Goal: Task Accomplishment & Management: Use online tool/utility

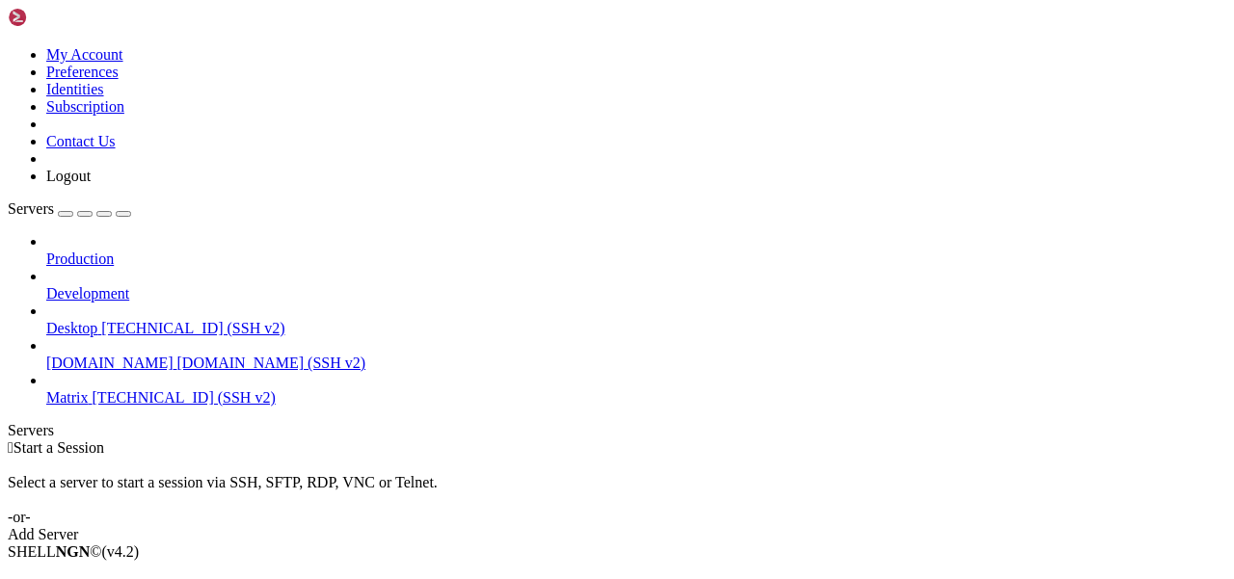
click at [191, 390] on span "[TECHNICAL_ID] (SSH v2)" at bounding box center [184, 398] width 183 height 16
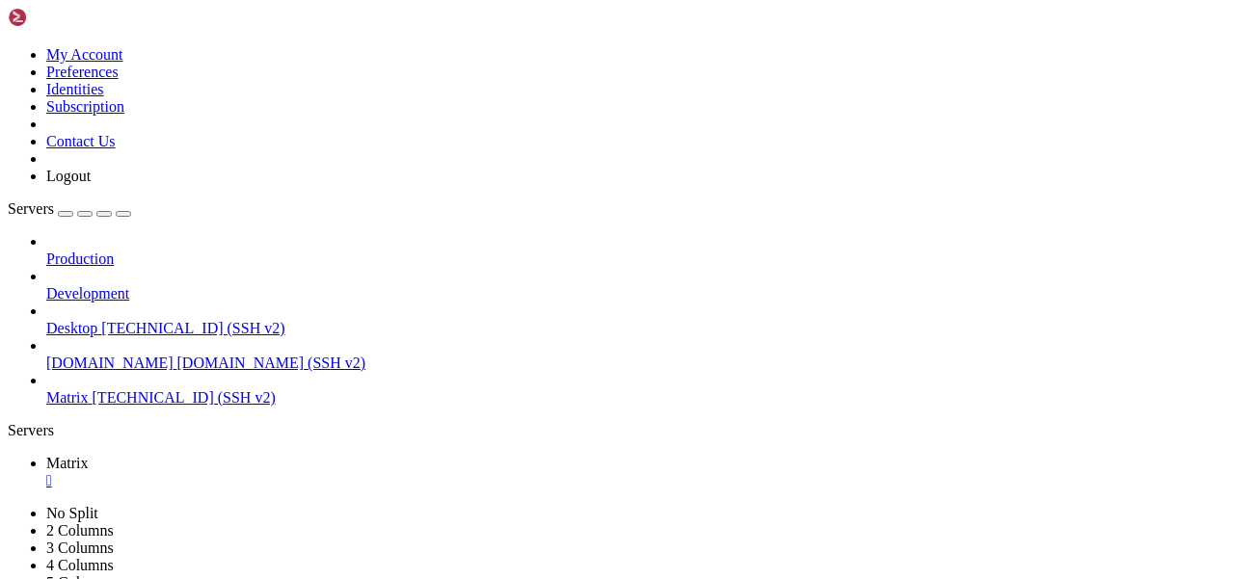
scroll to position [15, 0]
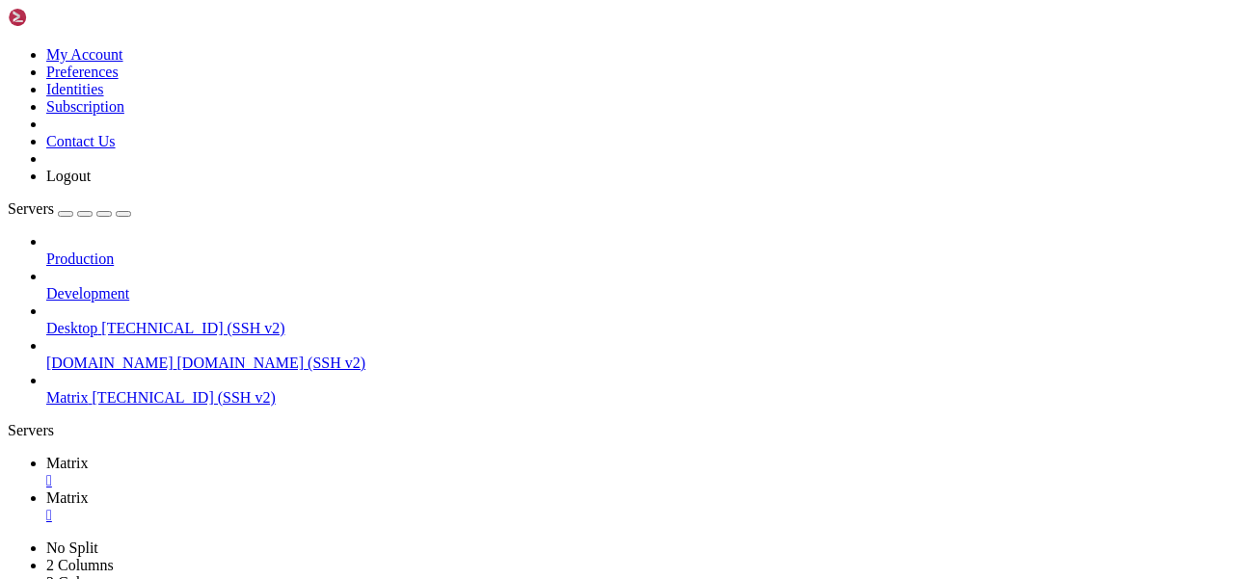
type input "/home/mau/tmp/maubot-llm/maubot_llm"
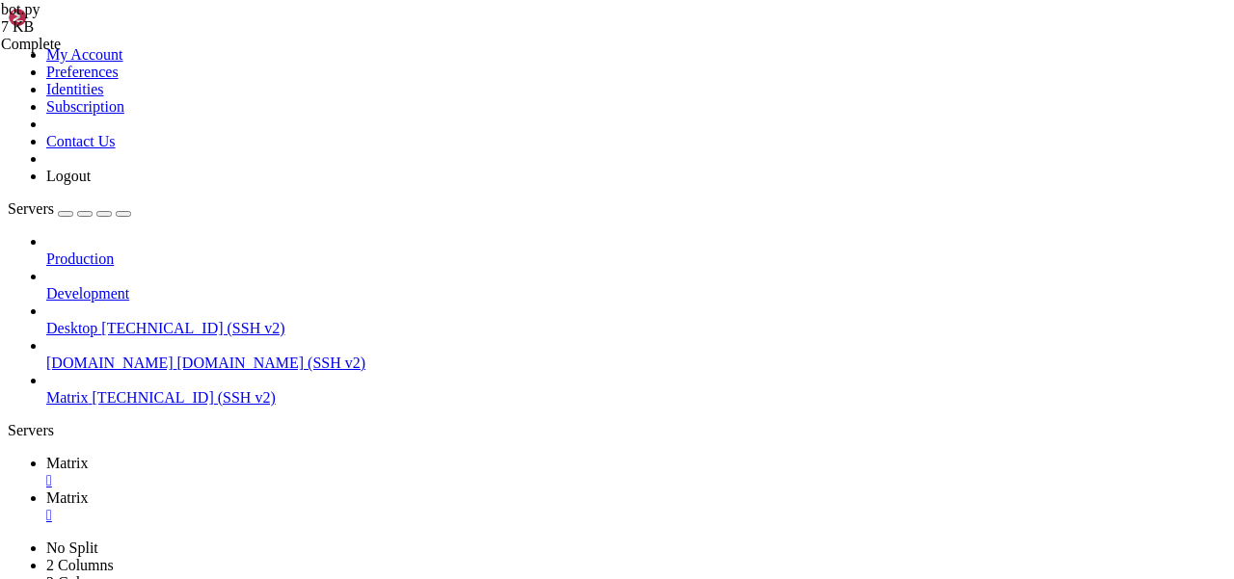
scroll to position [1616, 0]
drag, startPoint x: 638, startPoint y: 341, endPoint x: 339, endPoint y: 329, distance: 299.1
type textarea "# (or, alternatively, set a timeout for generation)"
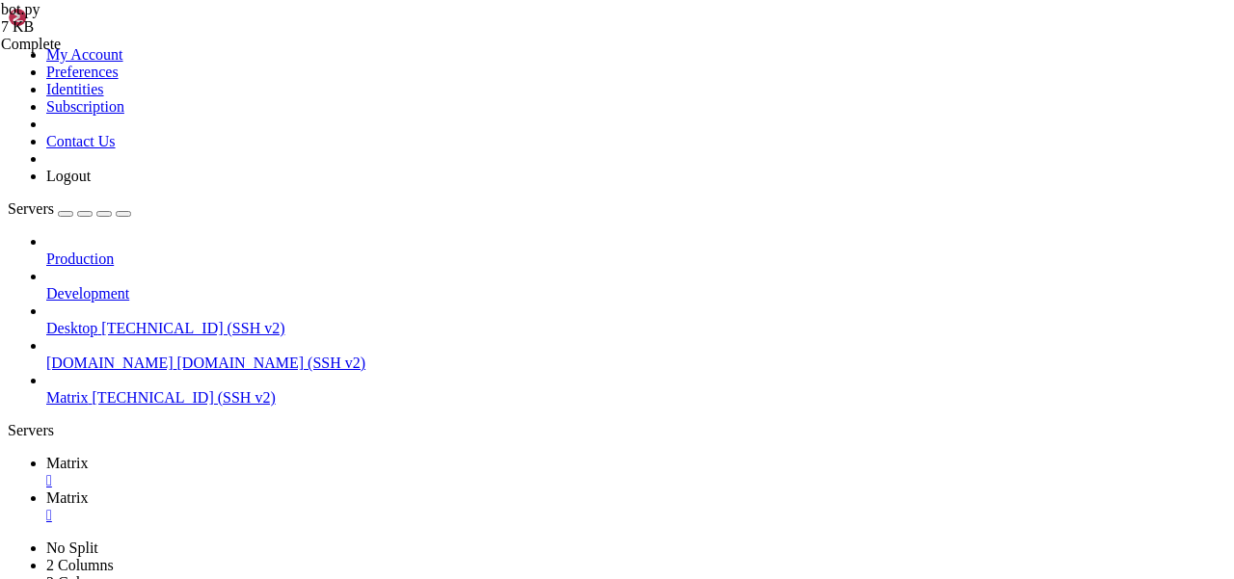
scroll to position [1615, 0]
drag, startPoint x: 795, startPoint y: 302, endPoint x: 338, endPoint y: 302, distance: 457.0
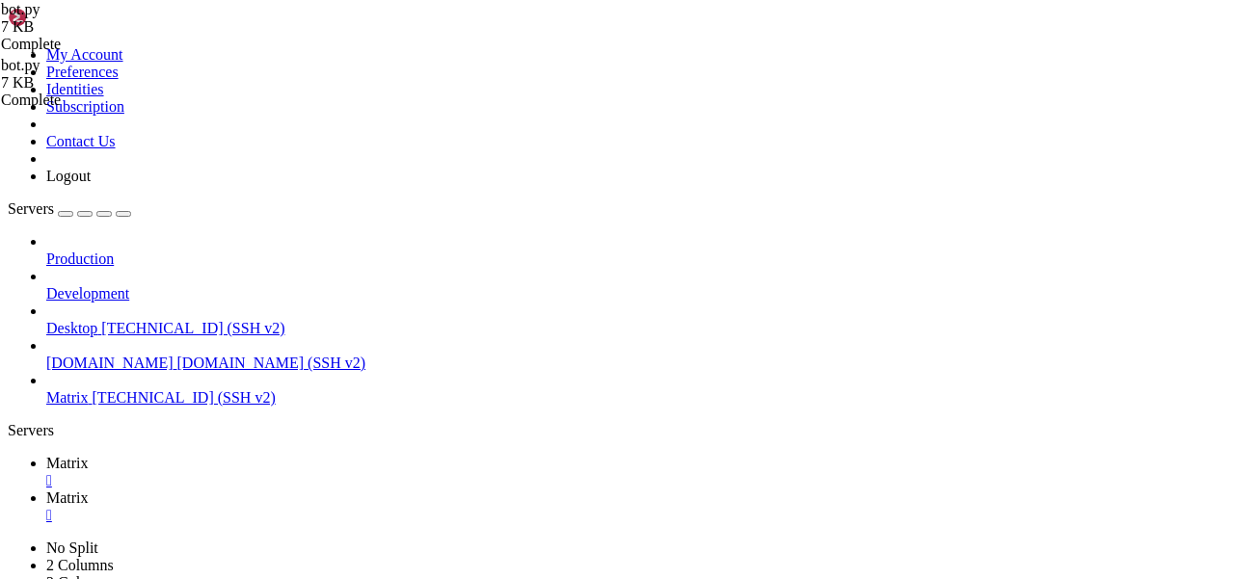
type textarea "room = await self.get_room([DOMAIN_NAME]_id)"
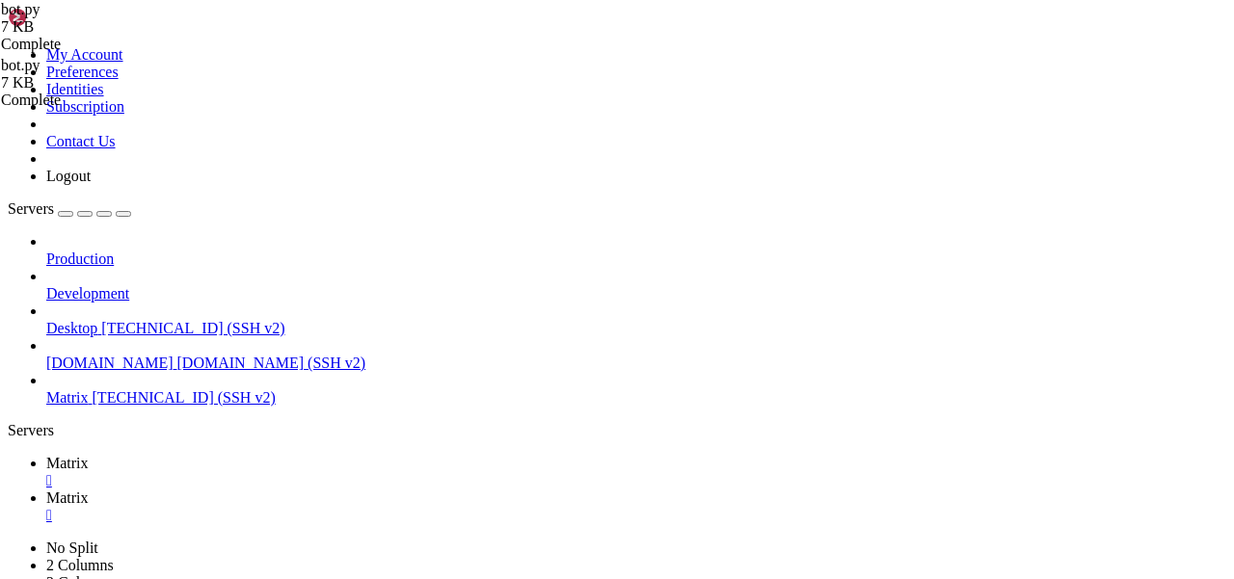
scroll to position [0, 0]
paste textarea "await db.append_context(self.database, [DOMAIN_NAME]_id, "user", evt.content.bo…"
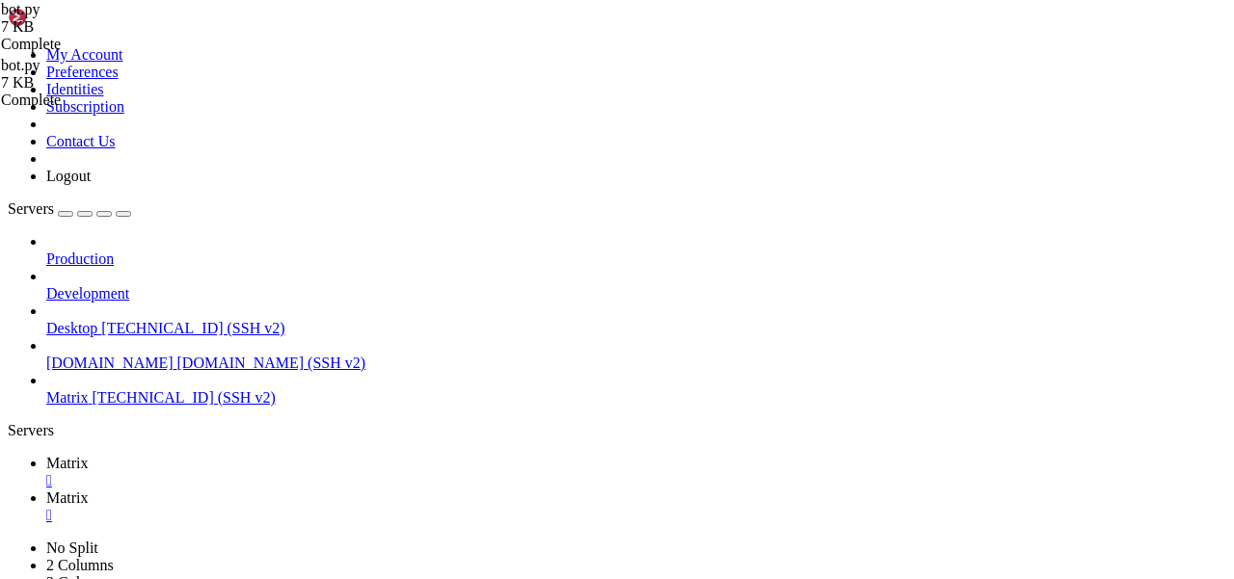
type textarea "await db.append_context(self.database, [DOMAIN_NAME]_id, "user", evt.content.m.…"
drag, startPoint x: 820, startPoint y: 268, endPoint x: 760, endPoint y: 268, distance: 60.7
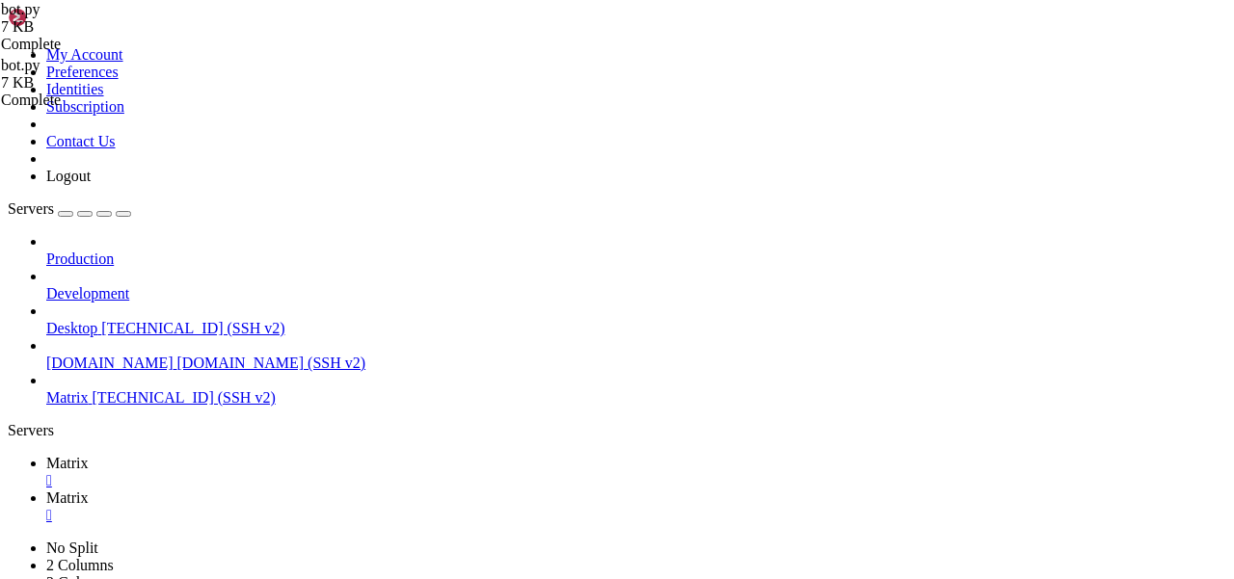
drag, startPoint x: 427, startPoint y: 266, endPoint x: 395, endPoint y: 266, distance: 31.8
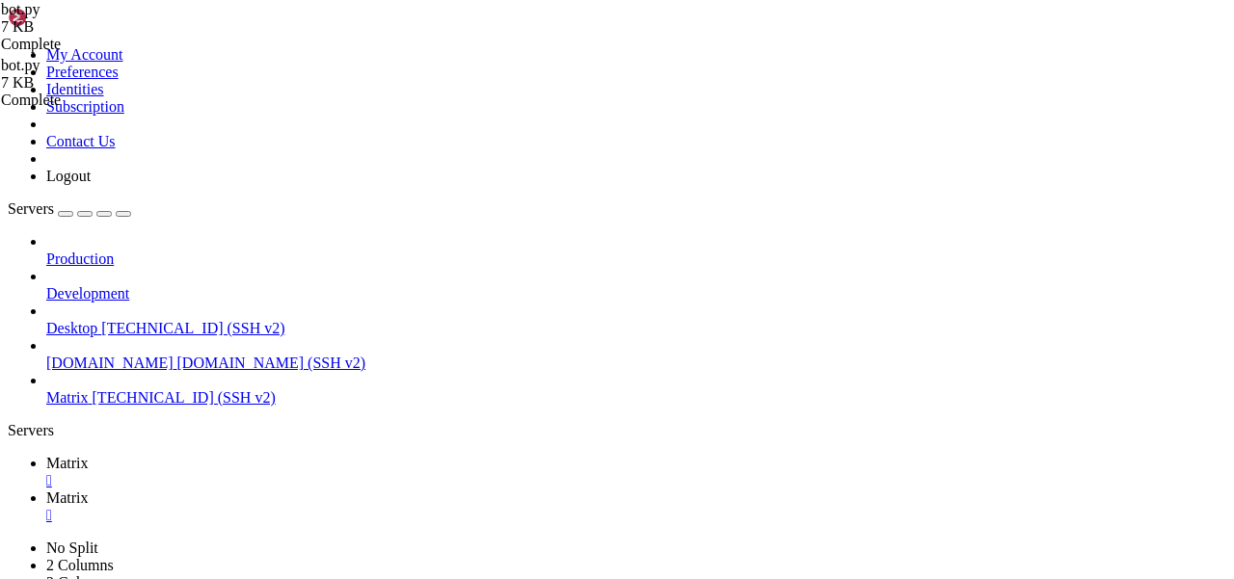
drag, startPoint x: 383, startPoint y: 274, endPoint x: 340, endPoint y: 274, distance: 42.4
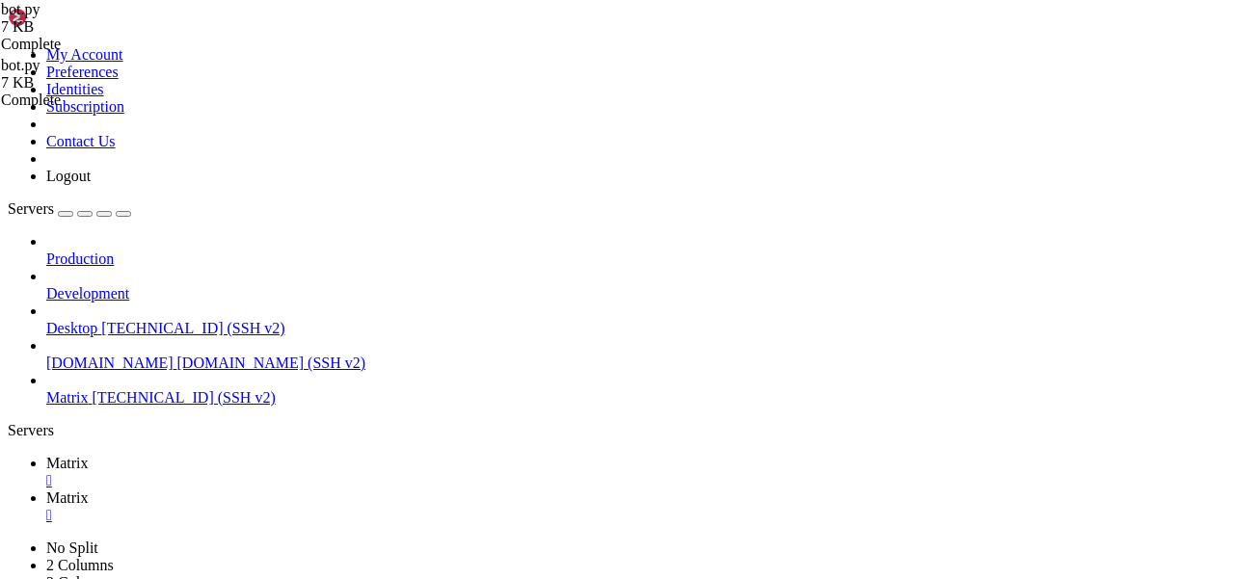
drag, startPoint x: 380, startPoint y: 268, endPoint x: 342, endPoint y: 269, distance: 37.6
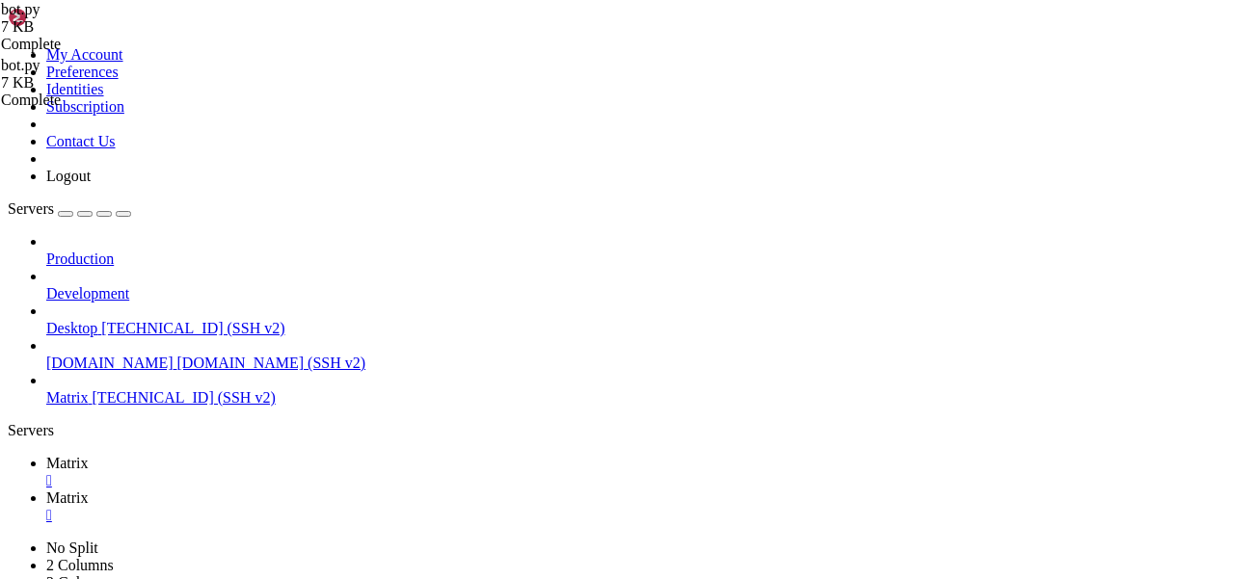
scroll to position [0, 13]
drag, startPoint x: 506, startPoint y: 275, endPoint x: 433, endPoint y: 275, distance: 73.3
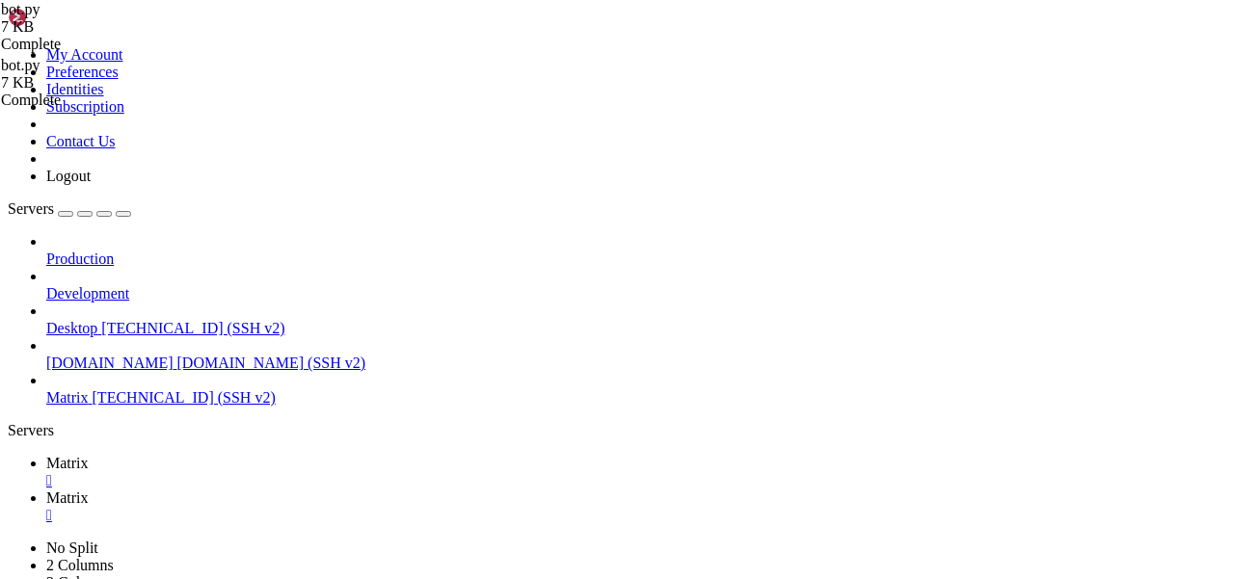
type textarea "if "m.mentions" in cont:"
drag, startPoint x: 380, startPoint y: 273, endPoint x: 795, endPoint y: 273, distance: 415.5
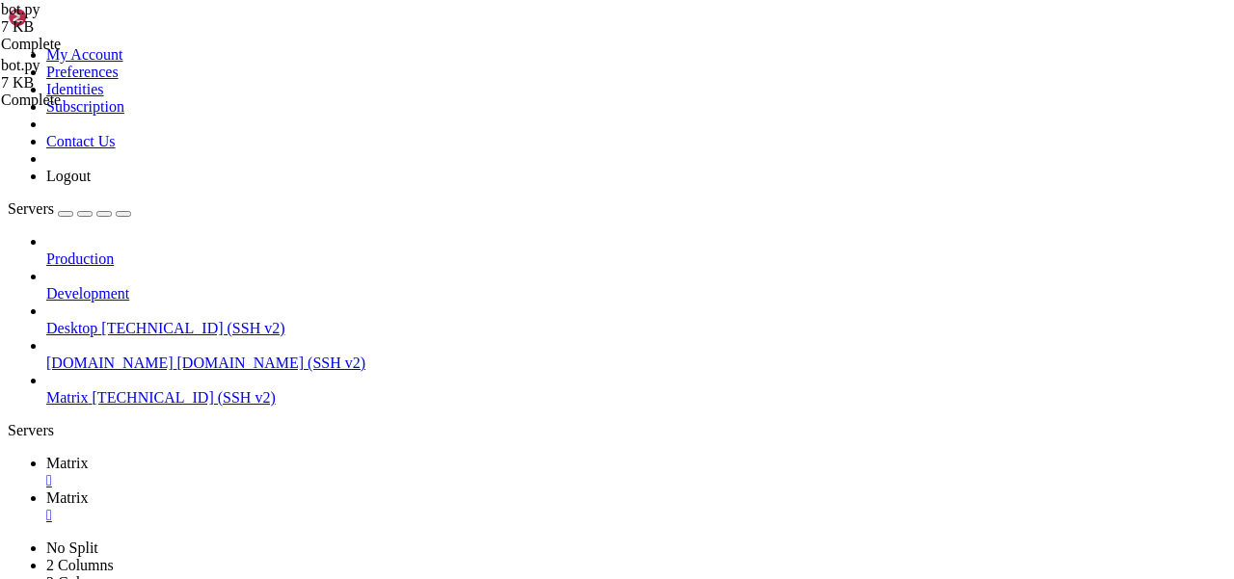
scroll to position [0, 0]
paste textarea "await db.fetch_context(self.database, [DOMAIN_NAME]_id, "user", evt.content)"
drag, startPoint x: 828, startPoint y: 296, endPoint x: 764, endPoint y: 296, distance: 64.6
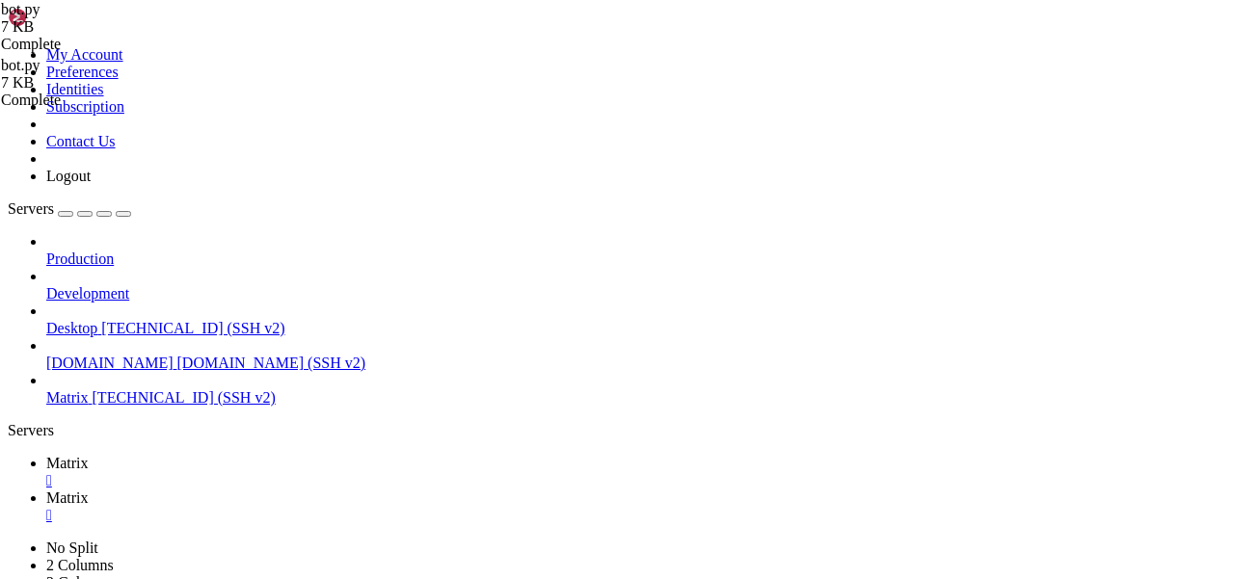
drag, startPoint x: 798, startPoint y: 290, endPoint x: 416, endPoint y: 290, distance: 382.8
type textarea "mentions = cont[m.mentions]"
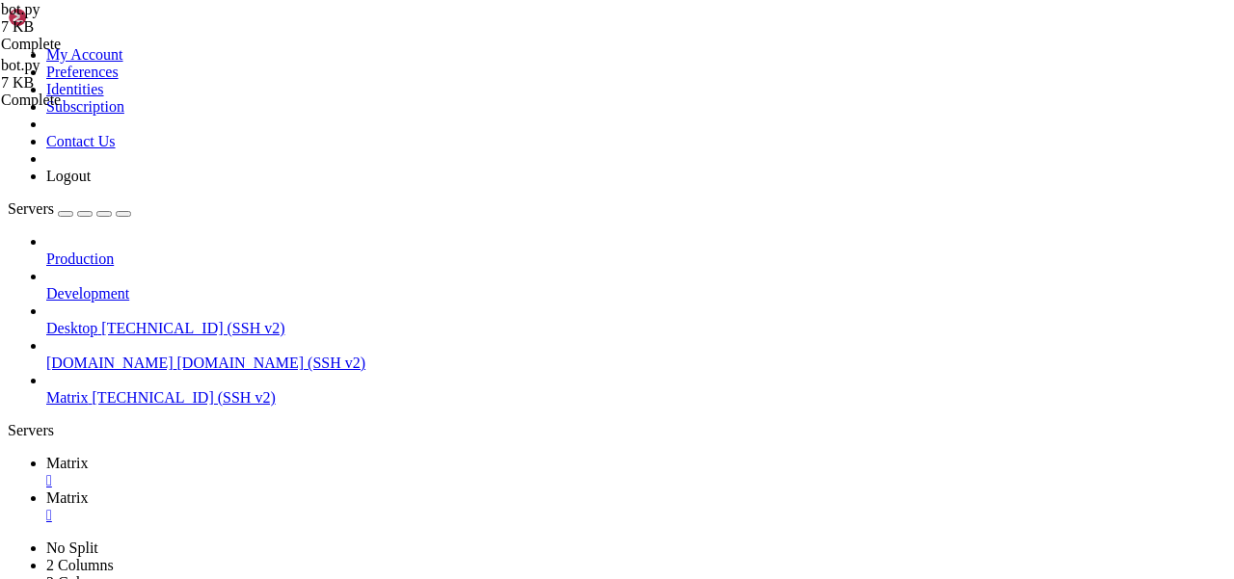
drag, startPoint x: 510, startPoint y: 296, endPoint x: 353, endPoint y: 296, distance: 157.2
drag, startPoint x: 410, startPoint y: 296, endPoint x: 350, endPoint y: 296, distance: 59.8
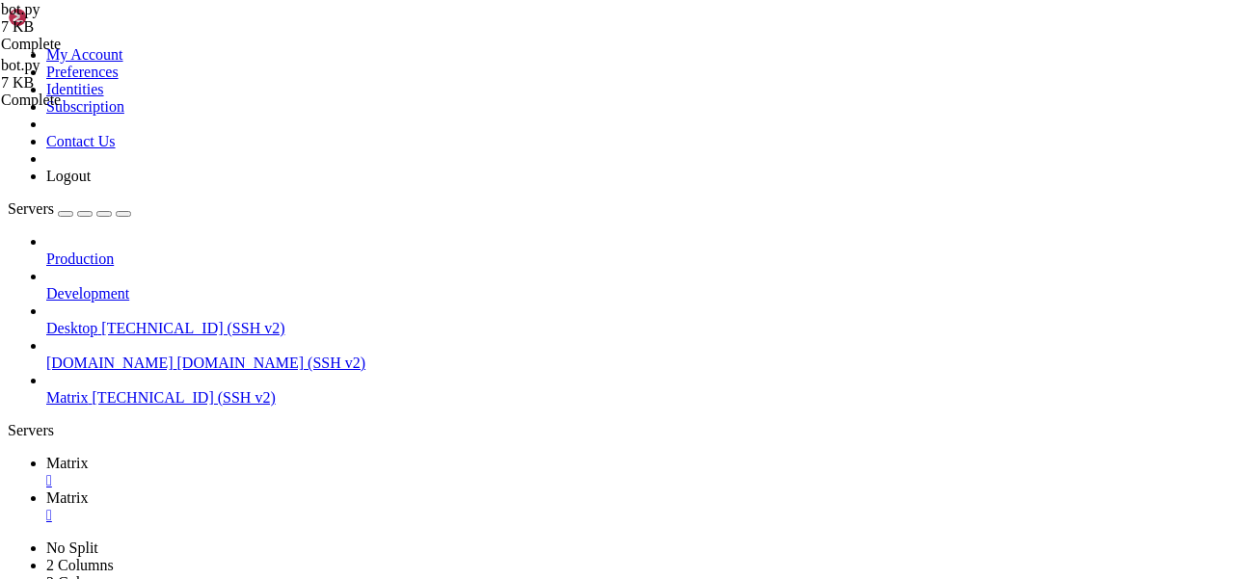
paste textarea "for key, value in"
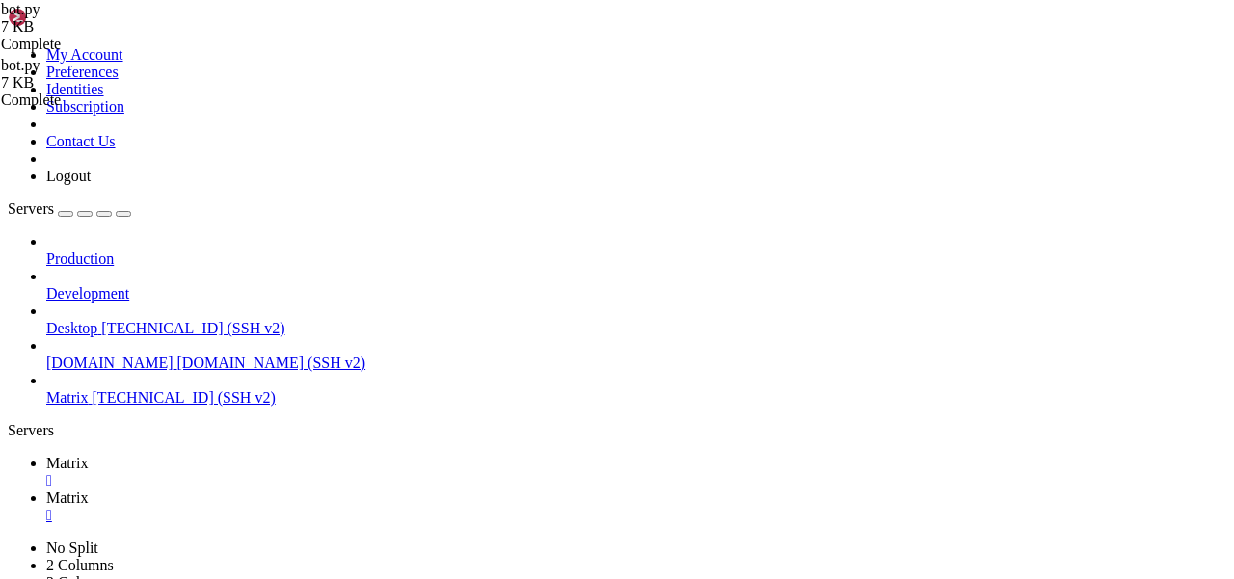
type textarea "for key, value in mentions:"
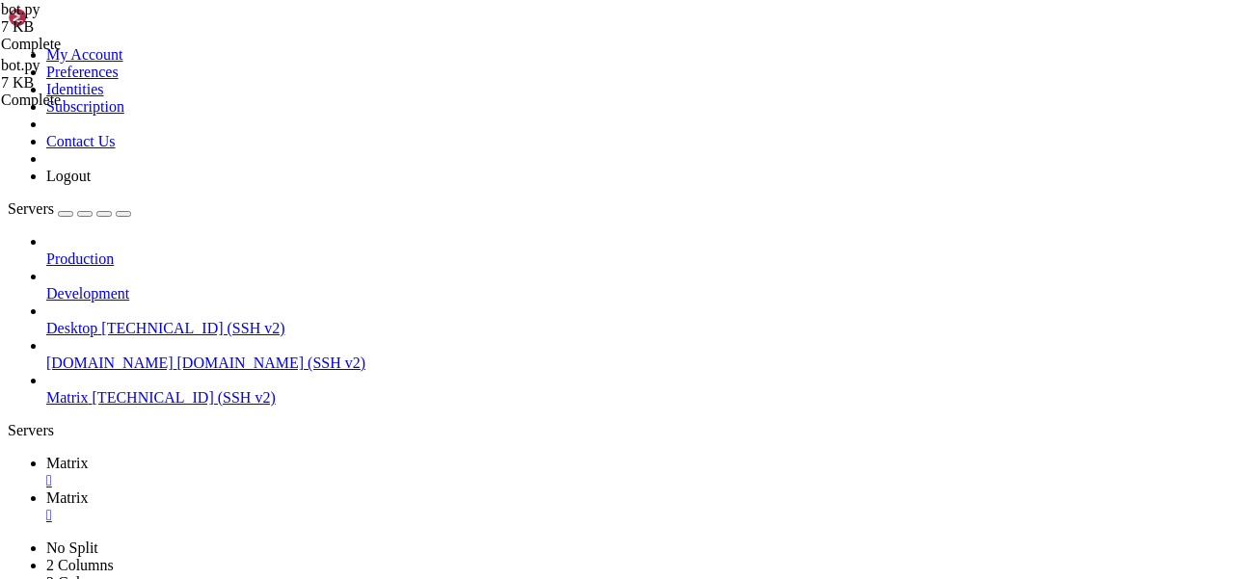
scroll to position [0, 11]
type textarea "if "" in value:"
drag, startPoint x: 746, startPoint y: 519, endPoint x: 358, endPoint y: 519, distance: 388.5
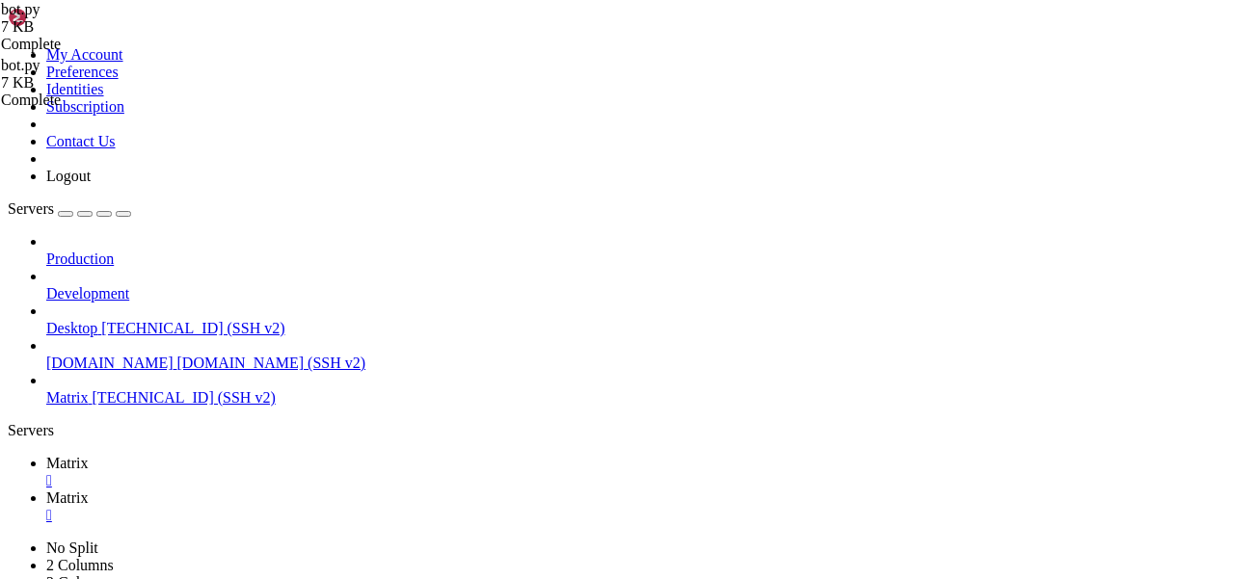
type textarea "await evt.respond("Я сплю, отвалите, я тоже живой человек!")"
paste textarea "await evt.respond("Я сплю, отвалите, я тоже живой человек!")"
drag, startPoint x: 768, startPoint y: 332, endPoint x: 487, endPoint y: 332, distance: 281.5
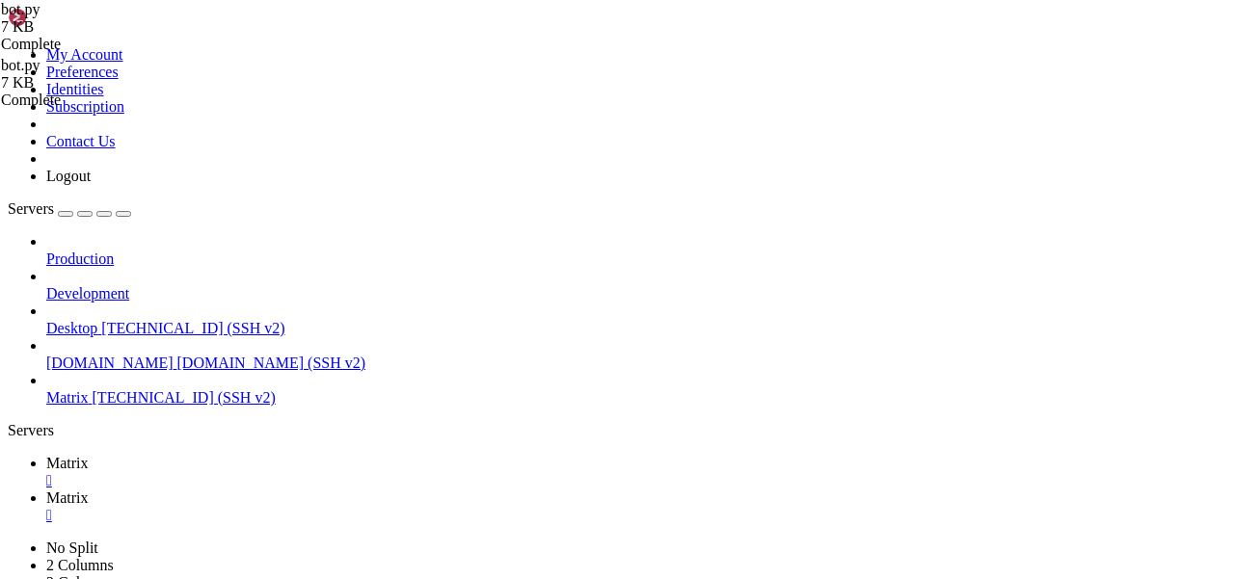
drag, startPoint x: 548, startPoint y: 202, endPoint x: 444, endPoint y: 202, distance: 104.1
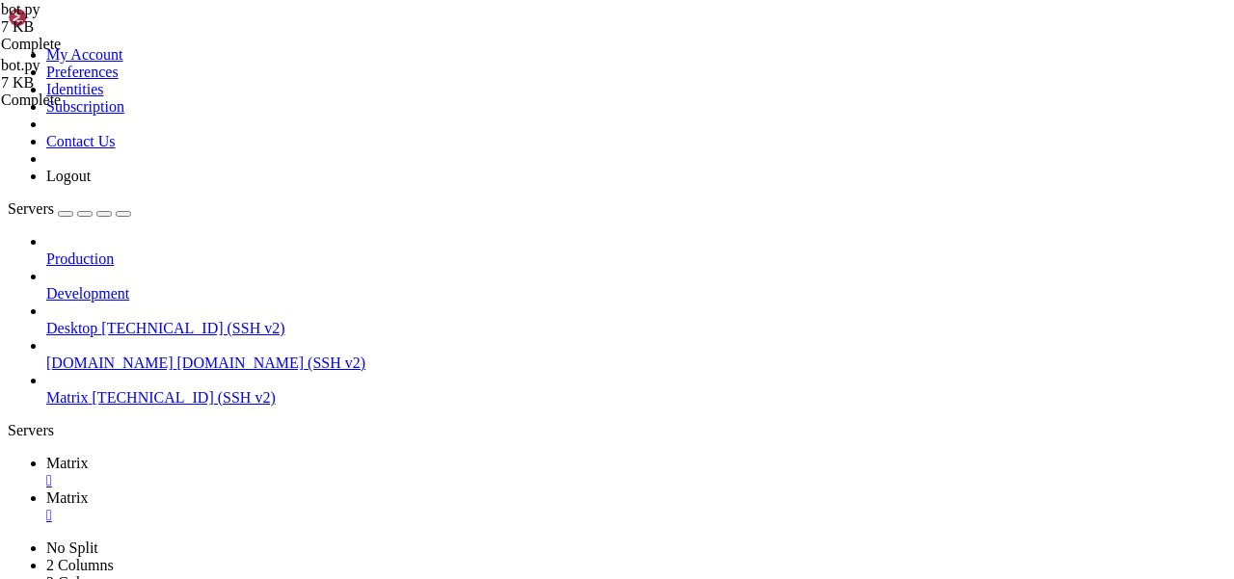
paste textarea "@cleaner:[DOMAIN_NAME]"
type textarea "await evt.respond("Роботает")""
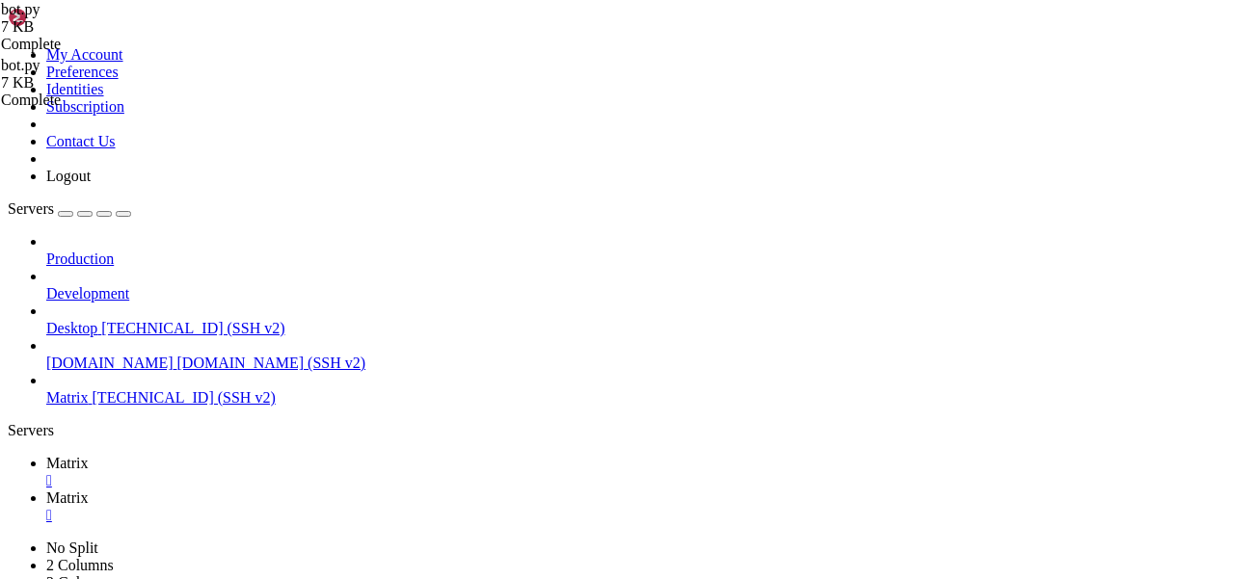
scroll to position [0, 2]
type textarea "await evt.respond("Роботает")""
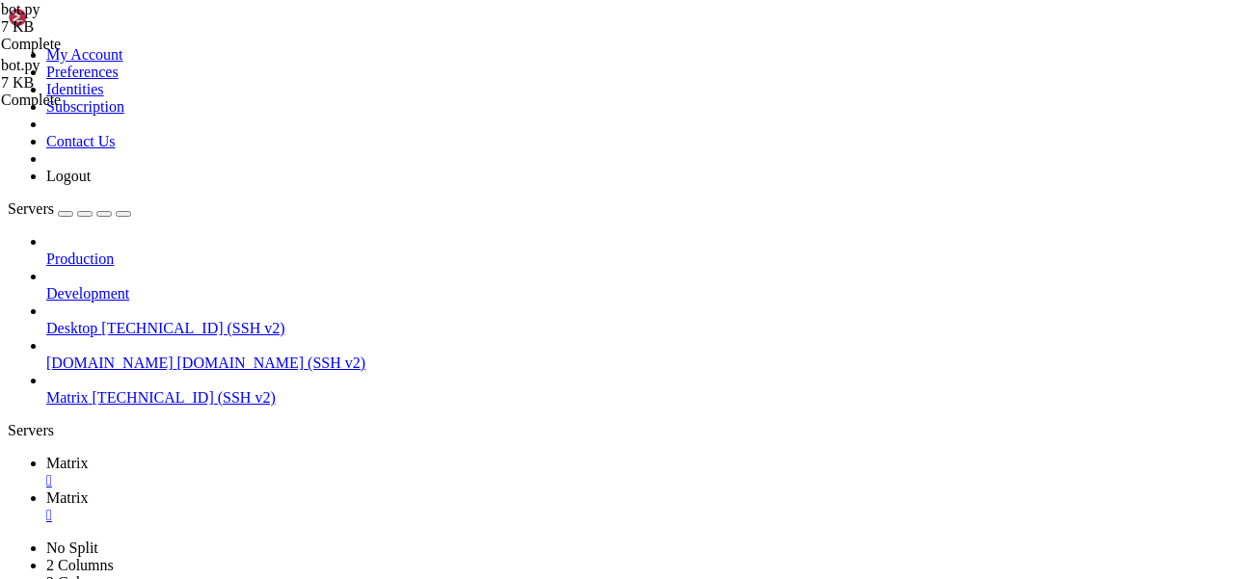
scroll to position [0, 7]
type textarea "return"
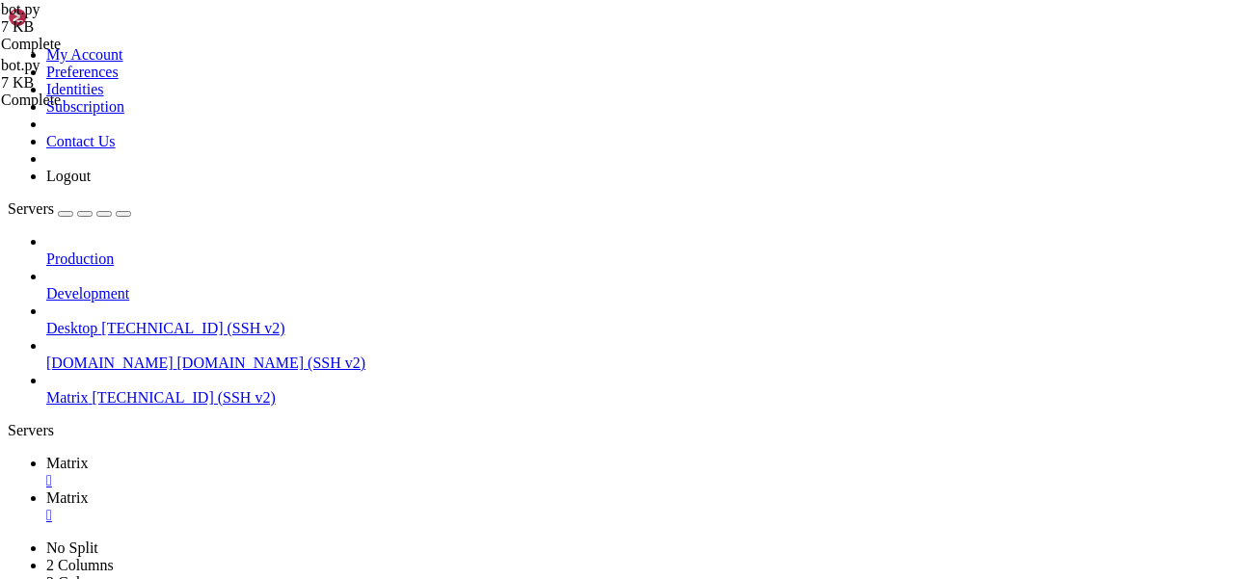
drag, startPoint x: 729, startPoint y: 470, endPoint x: 467, endPoint y: 470, distance: 262.2
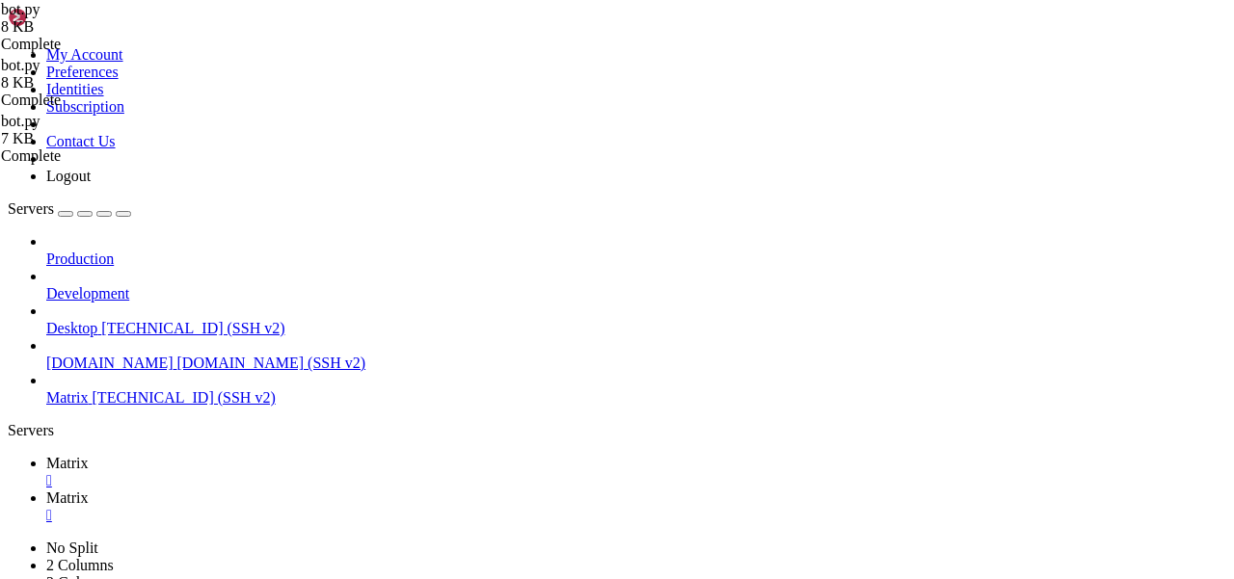
scroll to position [0, 30]
type textarea "await evt.respond("Дайте боту денег, чтоб не спал!")"
click at [46, 455] on icon at bounding box center [46, 463] width 0 height 16
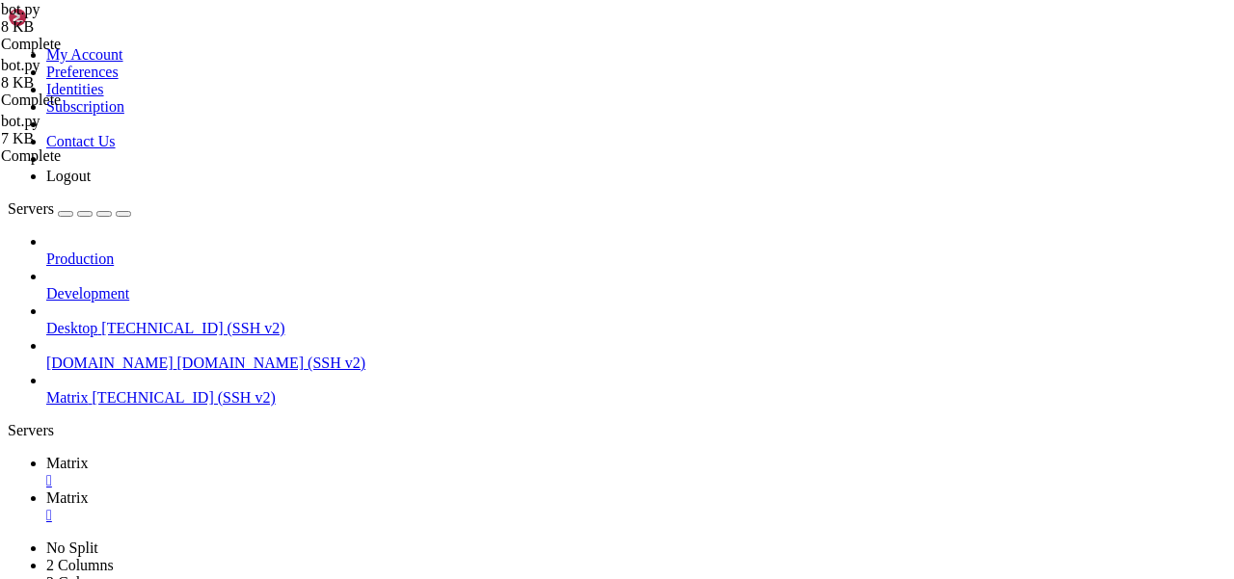
scroll to position [802, 0]
click at [89, 490] on span "Matrix" at bounding box center [67, 498] width 42 height 16
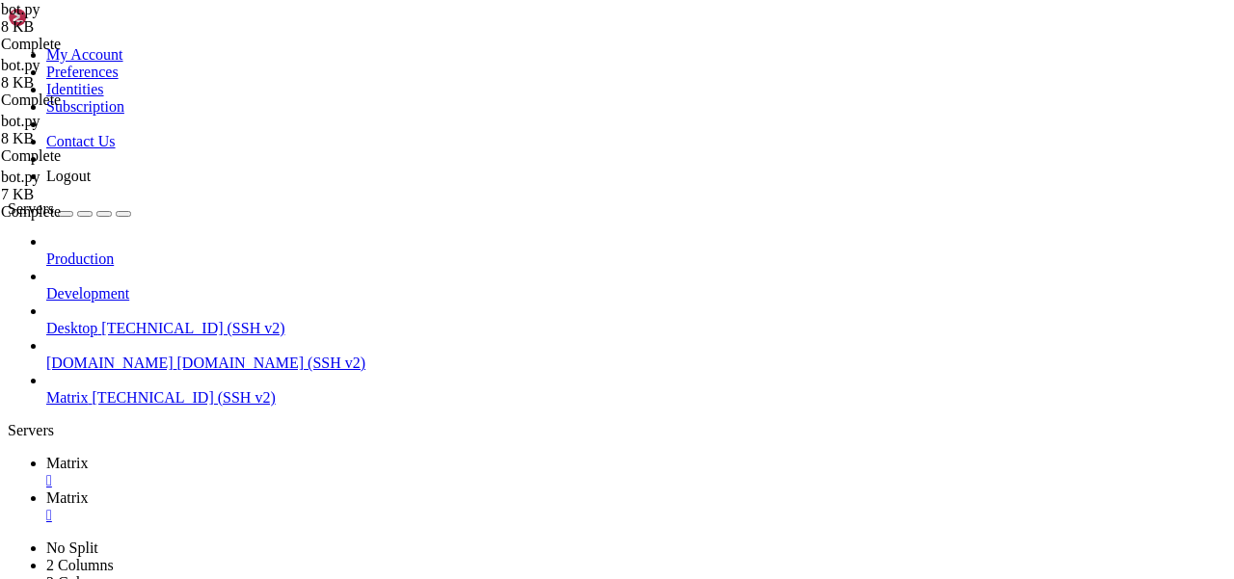
type textarea "return"
click at [89, 455] on span "Matrix" at bounding box center [67, 463] width 42 height 16
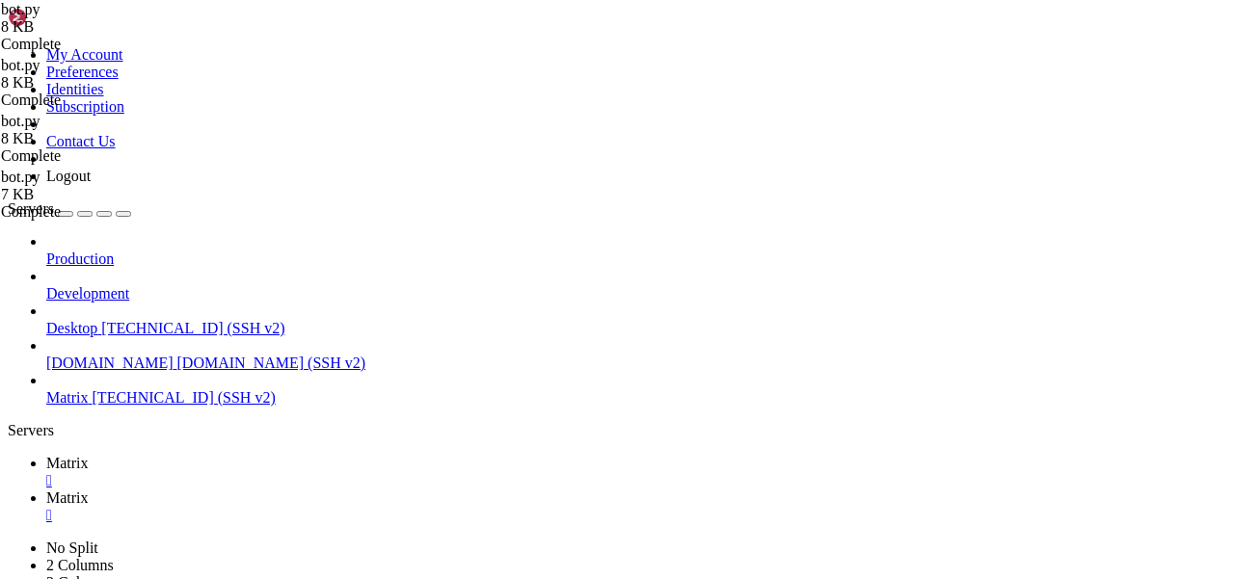
scroll to position [835, 0]
click at [374, 490] on link "Matrix " at bounding box center [636, 507] width 1180 height 35
drag, startPoint x: 434, startPoint y: 362, endPoint x: 507, endPoint y: 362, distance: 73.3
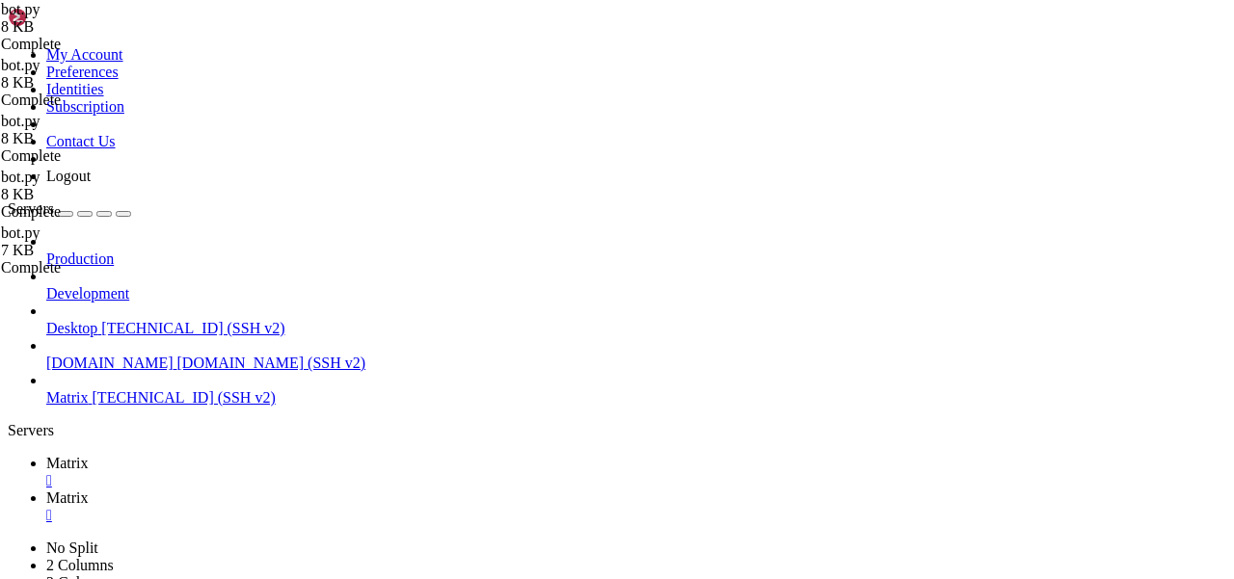
drag, startPoint x: 499, startPoint y: 432, endPoint x: 417, endPoint y: 432, distance: 82.9
drag, startPoint x: 463, startPoint y: 185, endPoint x: 432, endPoint y: 185, distance: 30.9
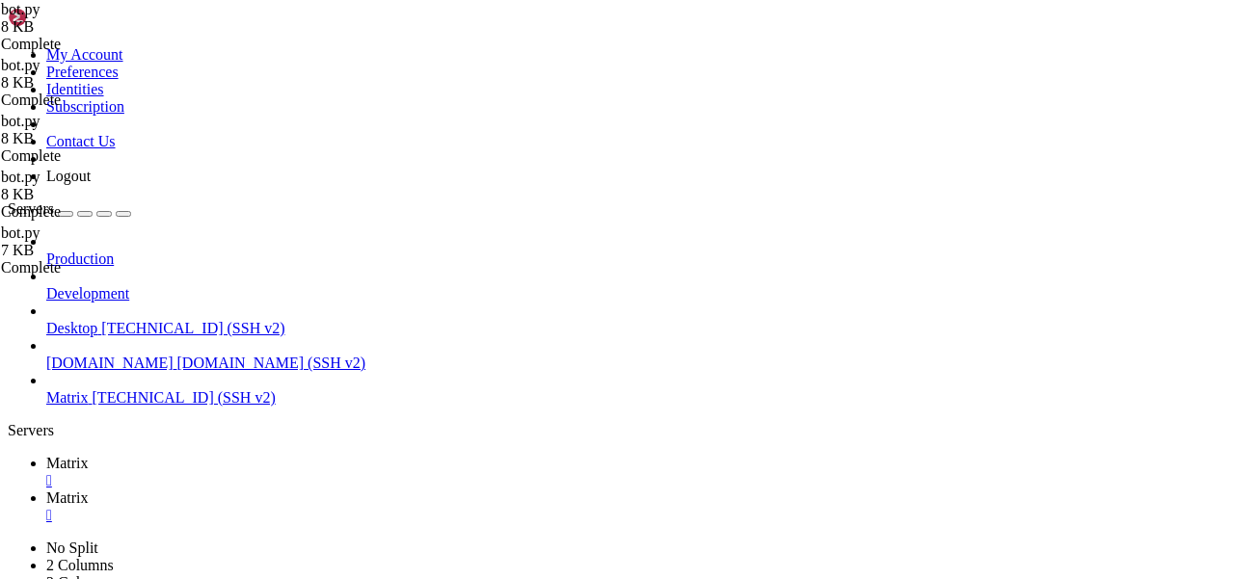
type textarea "cont = await db.append_context(self.database, [DOMAIN_NAME]_id, "user", evt.con…"
click at [89, 455] on span "Matrix" at bounding box center [67, 463] width 42 height 16
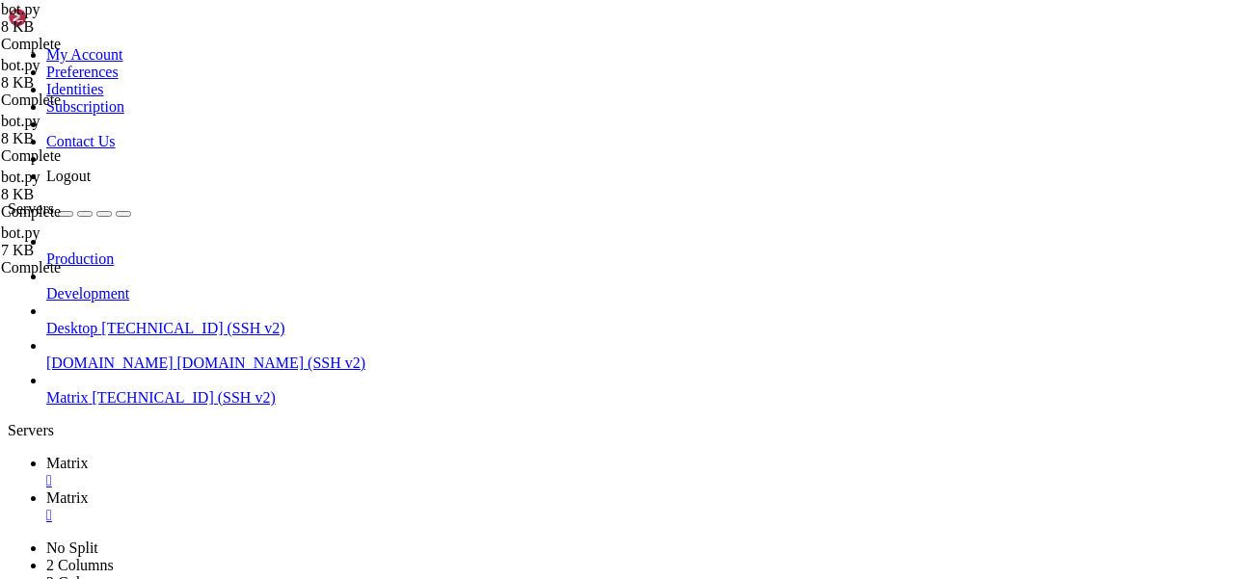
scroll to position [868, 0]
click at [46, 490] on icon at bounding box center [46, 498] width 0 height 16
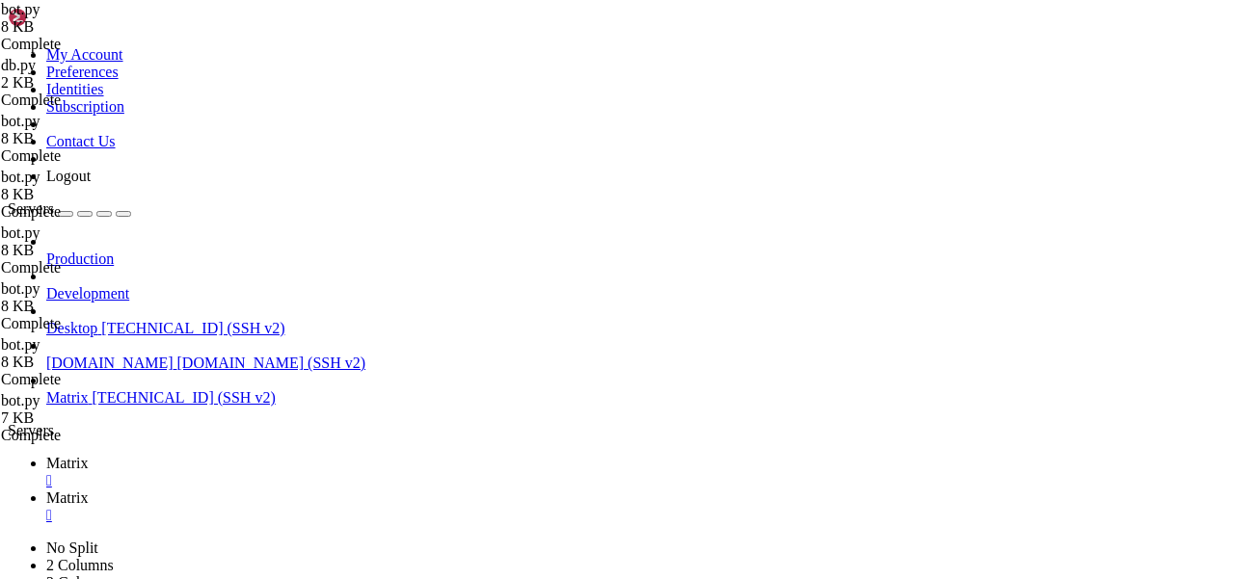
scroll to position [594, 0]
drag, startPoint x: 440, startPoint y: 246, endPoint x: 455, endPoint y: 246, distance: 15.4
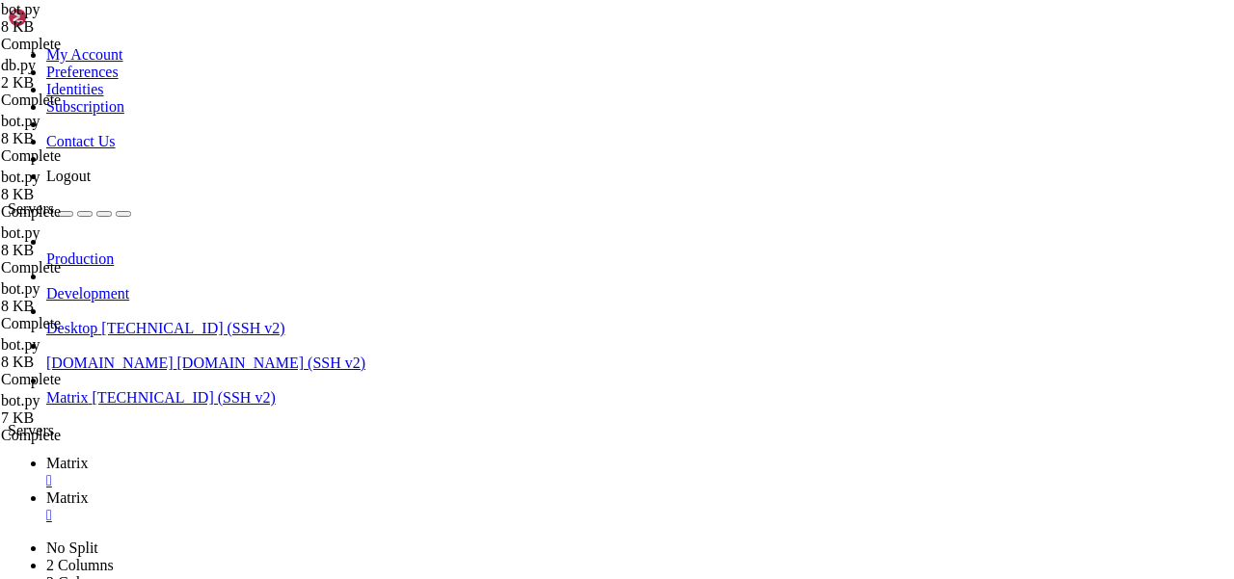
drag, startPoint x: 728, startPoint y: 186, endPoint x: 382, endPoint y: 186, distance: 346.1
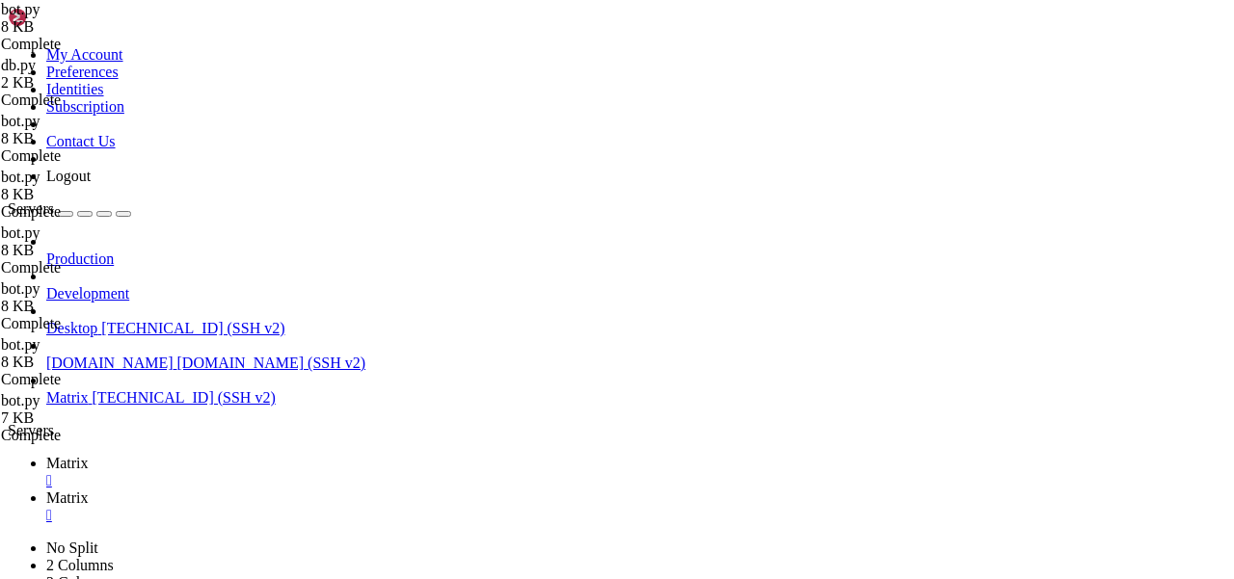
type textarea "cont = evt.content"
click at [89, 455] on span "Matrix" at bounding box center [67, 463] width 42 height 16
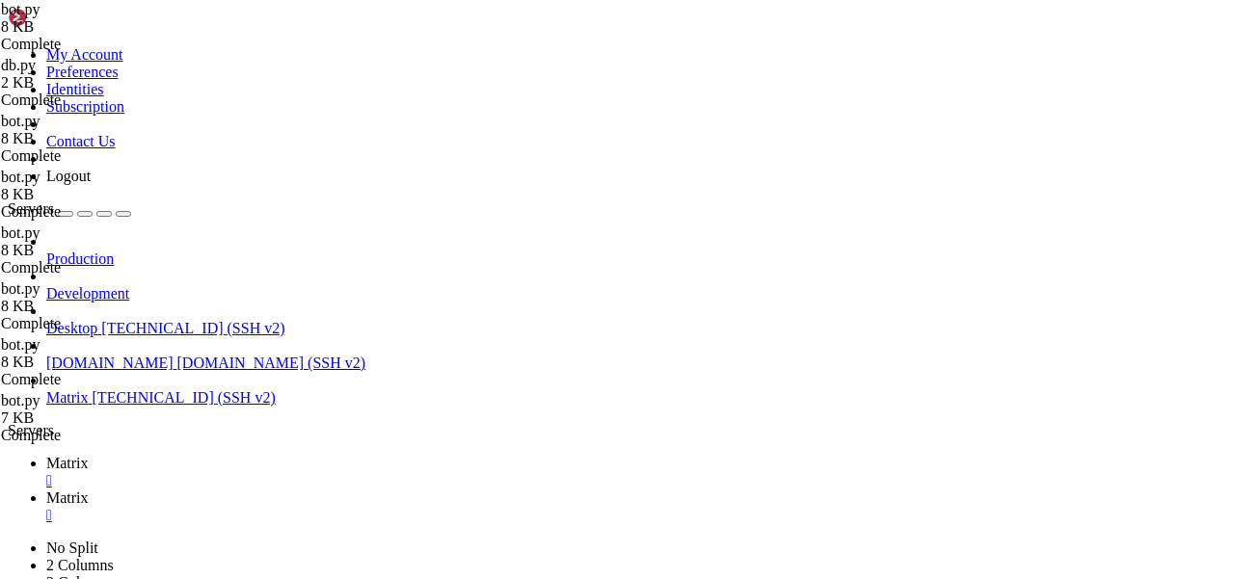
click at [388, 490] on link "Matrix " at bounding box center [636, 507] width 1180 height 35
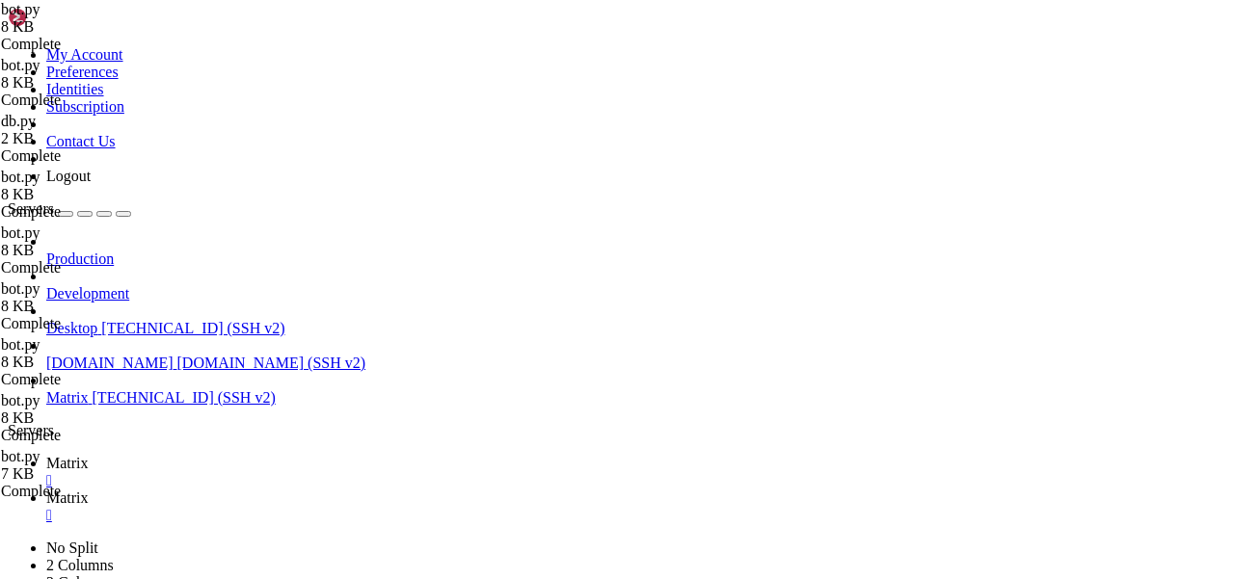
type textarea "mentions = cont["m.mentions"]"
click at [89, 455] on span "Matrix" at bounding box center [67, 463] width 42 height 16
click at [89, 490] on span "Matrix" at bounding box center [67, 498] width 42 height 16
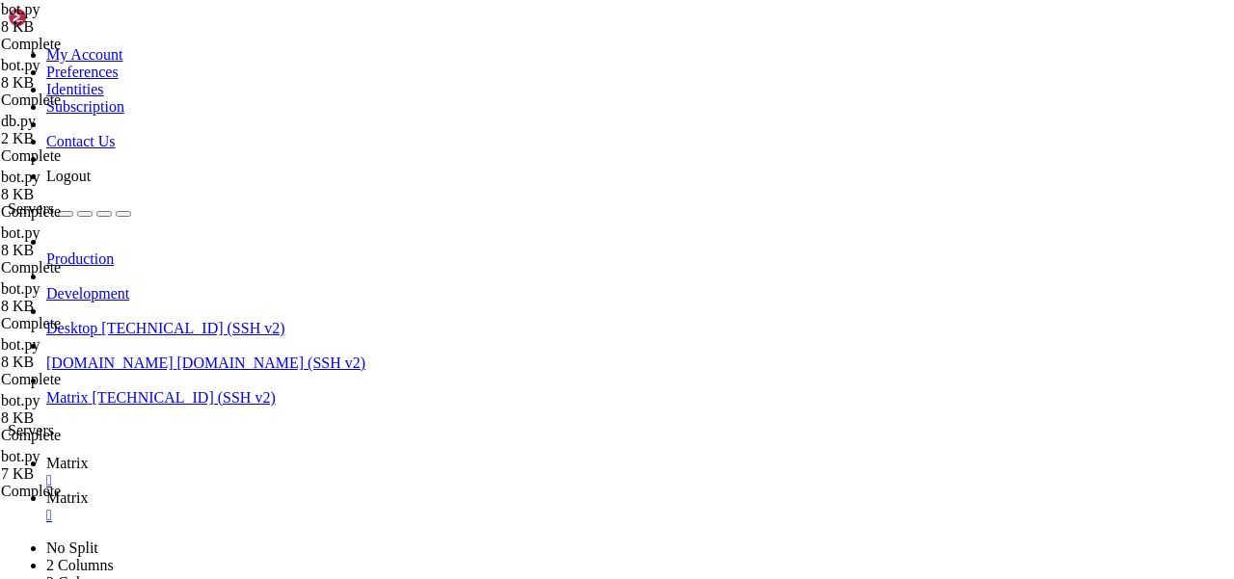
drag, startPoint x: 435, startPoint y: 416, endPoint x: 383, endPoint y: 416, distance: 52.1
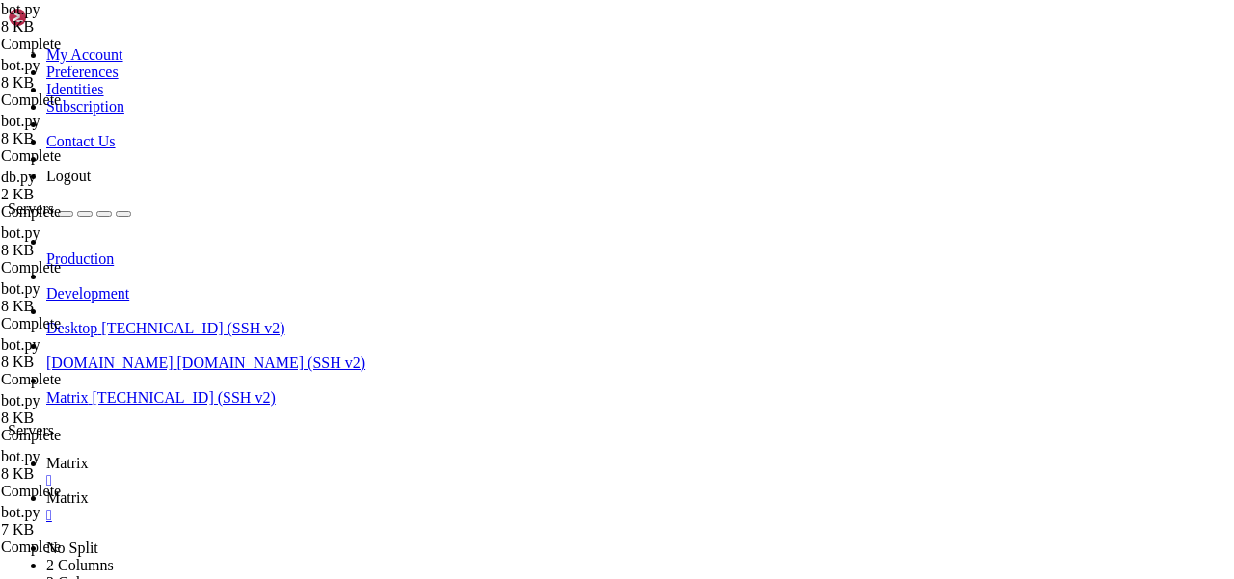
drag, startPoint x: 435, startPoint y: 416, endPoint x: 355, endPoint y: 416, distance: 80.0
drag, startPoint x: 452, startPoint y: 416, endPoint x: 407, endPoint y: 416, distance: 45.3
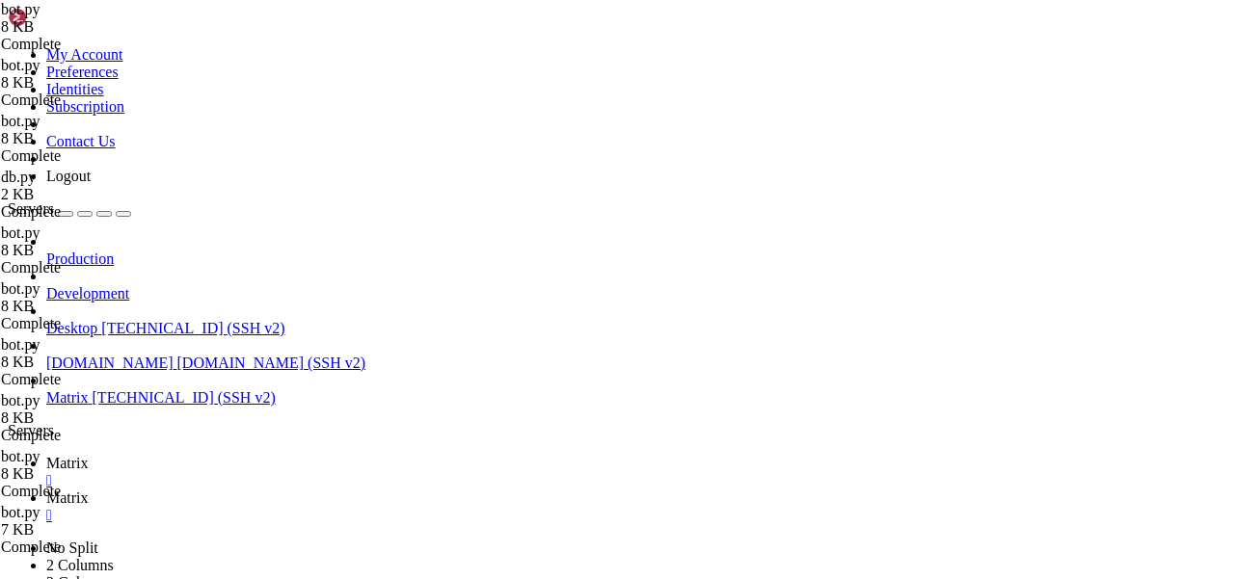
paste textarea "user_ids"
drag, startPoint x: 490, startPoint y: 429, endPoint x: 388, endPoint y: 429, distance: 102.2
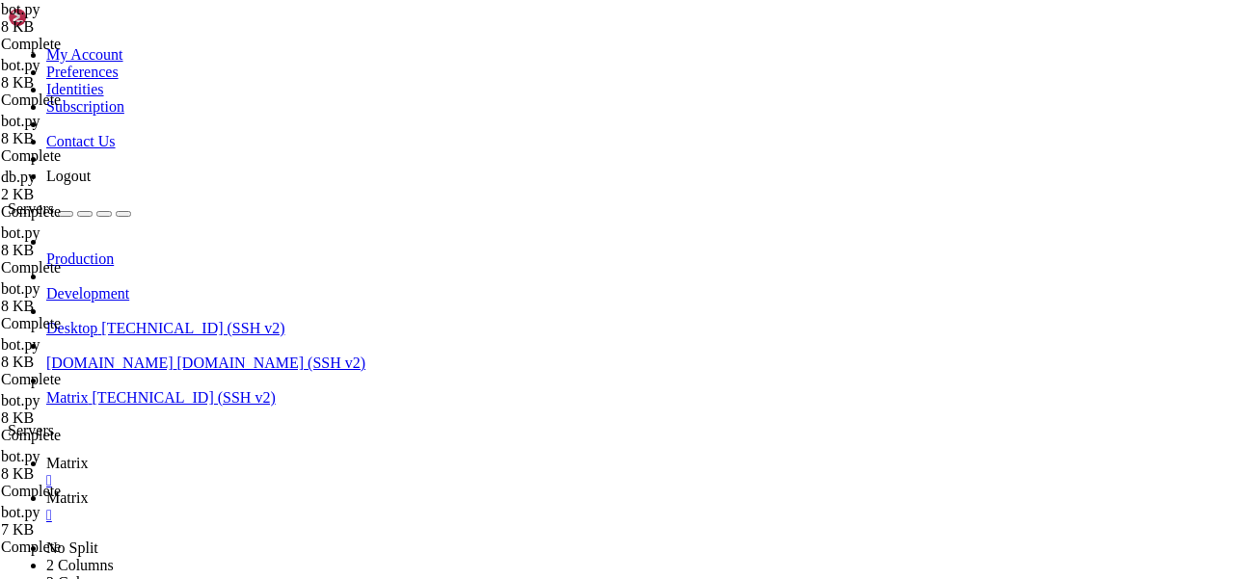
paste textarea "@cleaner:[DOMAIN_NAME]"
drag, startPoint x: 455, startPoint y: 428, endPoint x: 361, endPoint y: 428, distance: 94.5
type textarea "if "" in value:"
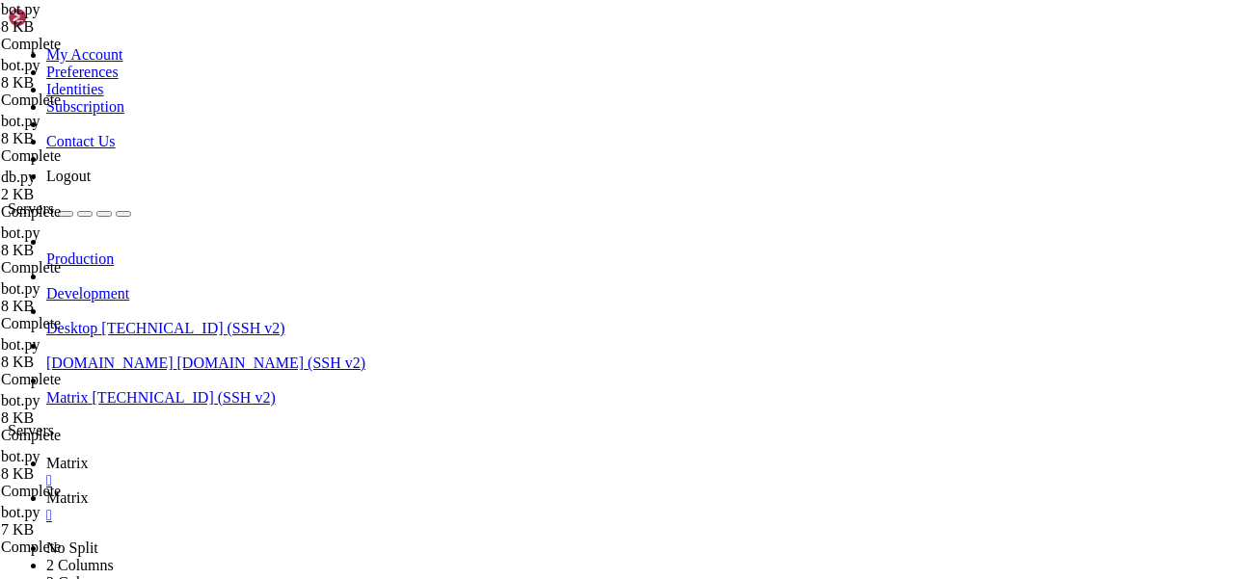
drag, startPoint x: 402, startPoint y: 439, endPoint x: 242, endPoint y: 438, distance: 160.0
type textarea "return"
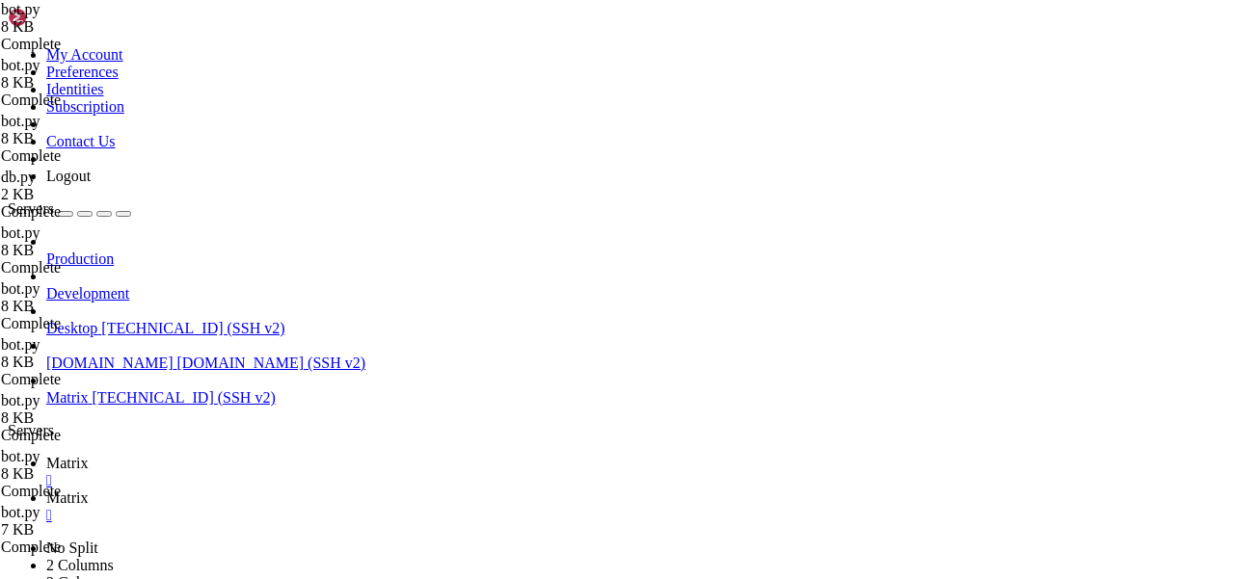
type textarea "await evt.respond("Роботает")"
click at [89, 455] on span "Matrix" at bounding box center [67, 463] width 42 height 16
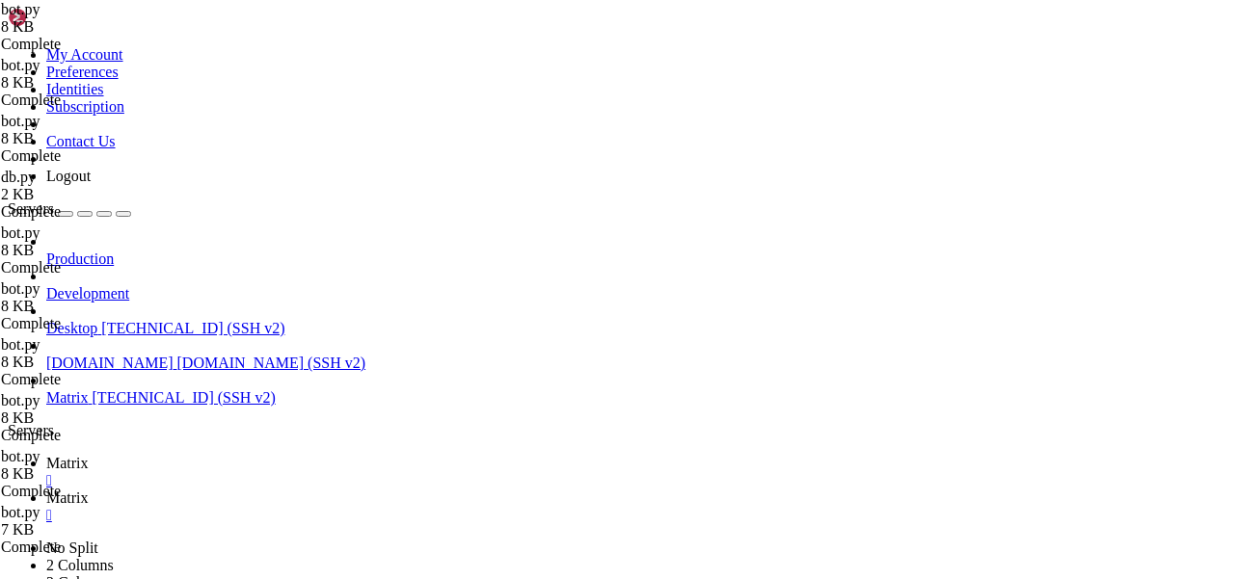
click at [373, 490] on link "Matrix " at bounding box center [636, 507] width 1180 height 35
drag, startPoint x: 619, startPoint y: 493, endPoint x: 338, endPoint y: 307, distance: 336.7
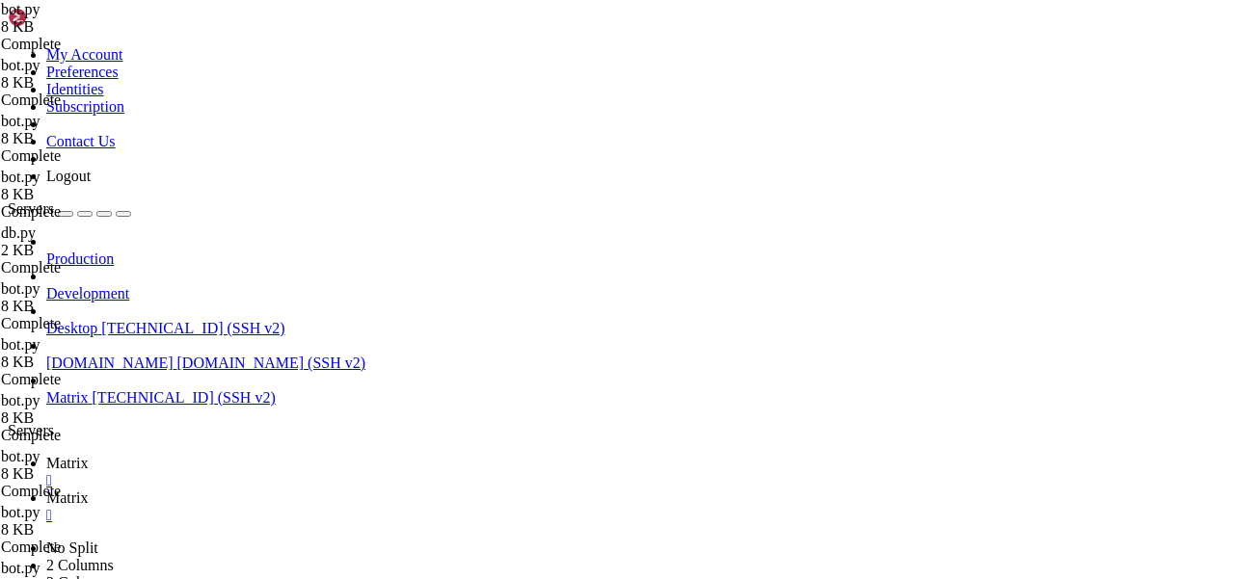
type textarea "await db.append_context(self.database, [DOMAIN_NAME]_id, "user", evt.content.bo…"
drag, startPoint x: 542, startPoint y: 450, endPoint x: 364, endPoint y: 447, distance: 177.4
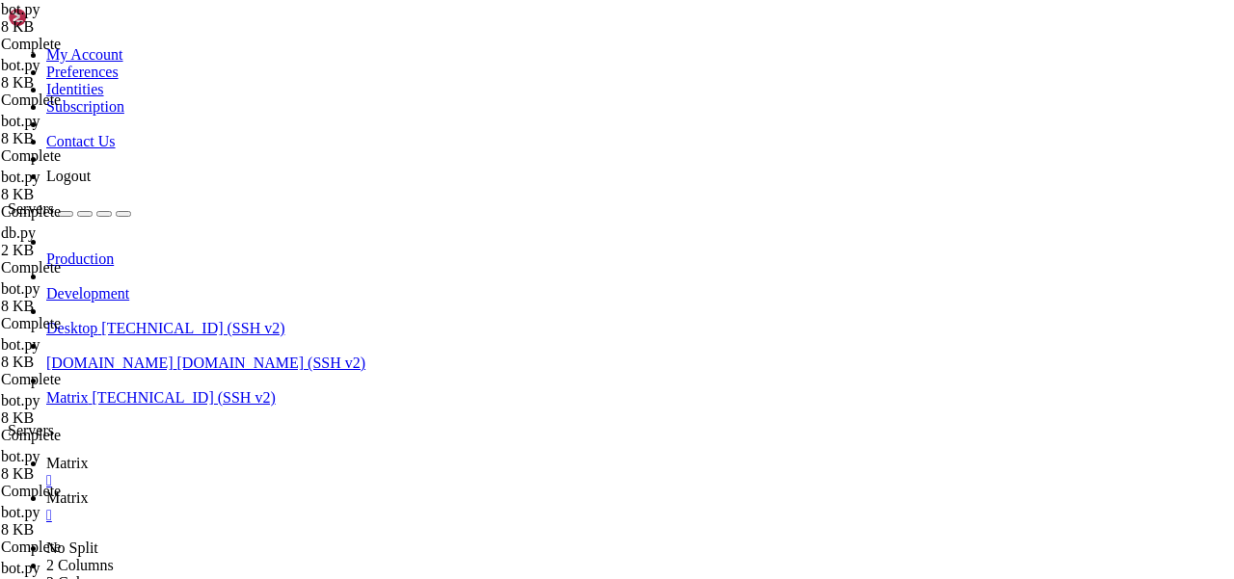
type textarea "await evt.respond("Роботает")"
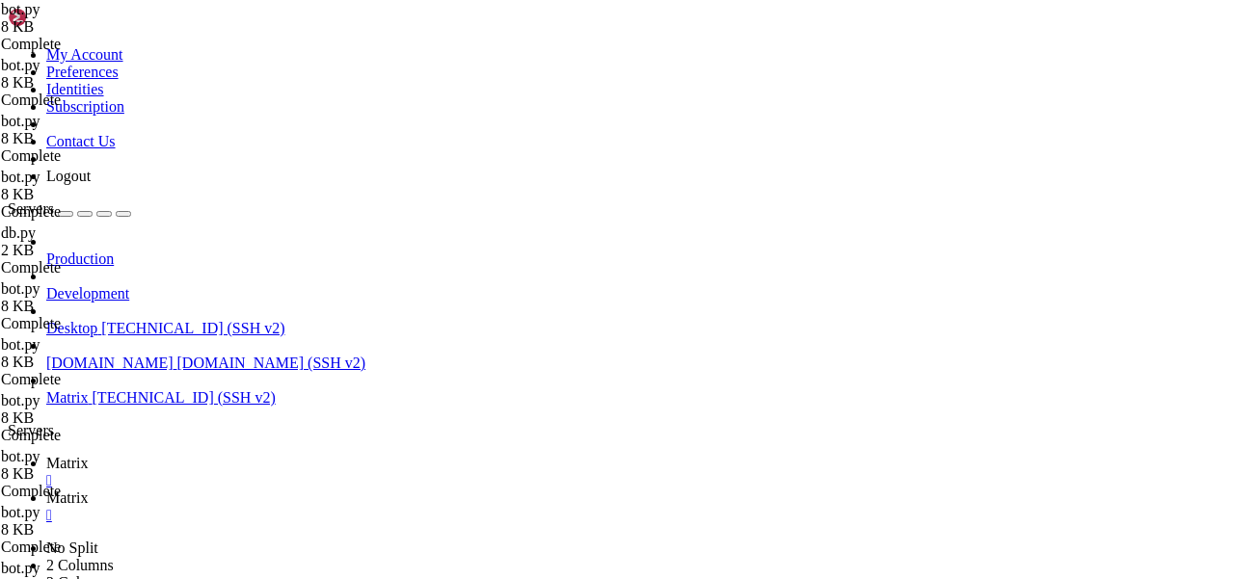
scroll to position [0, 5]
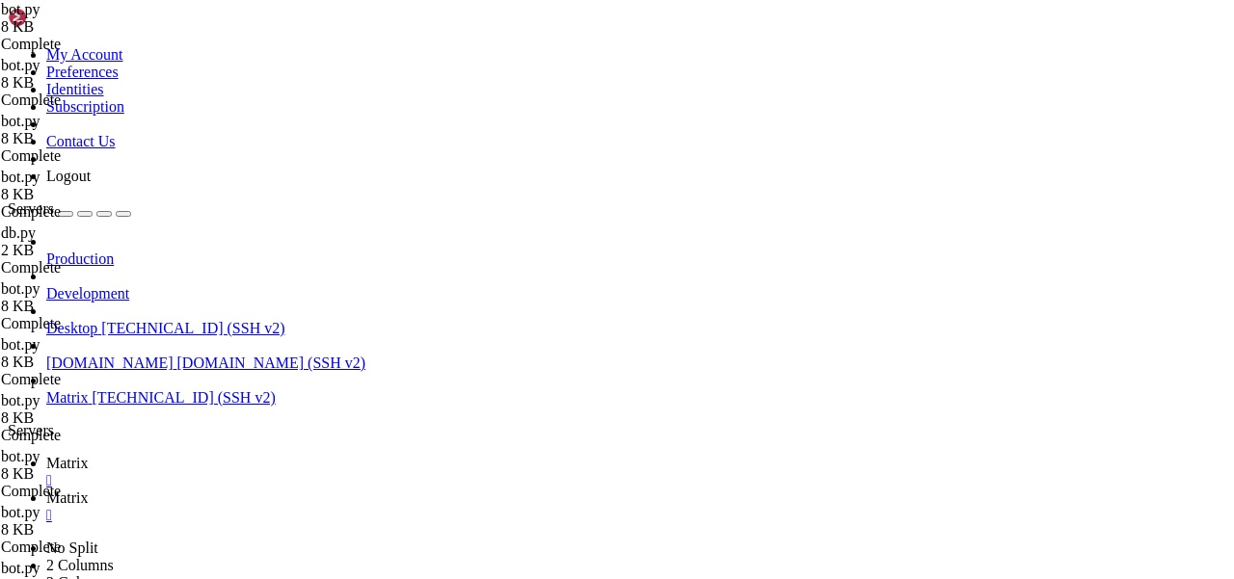
scroll to position [0, 5]
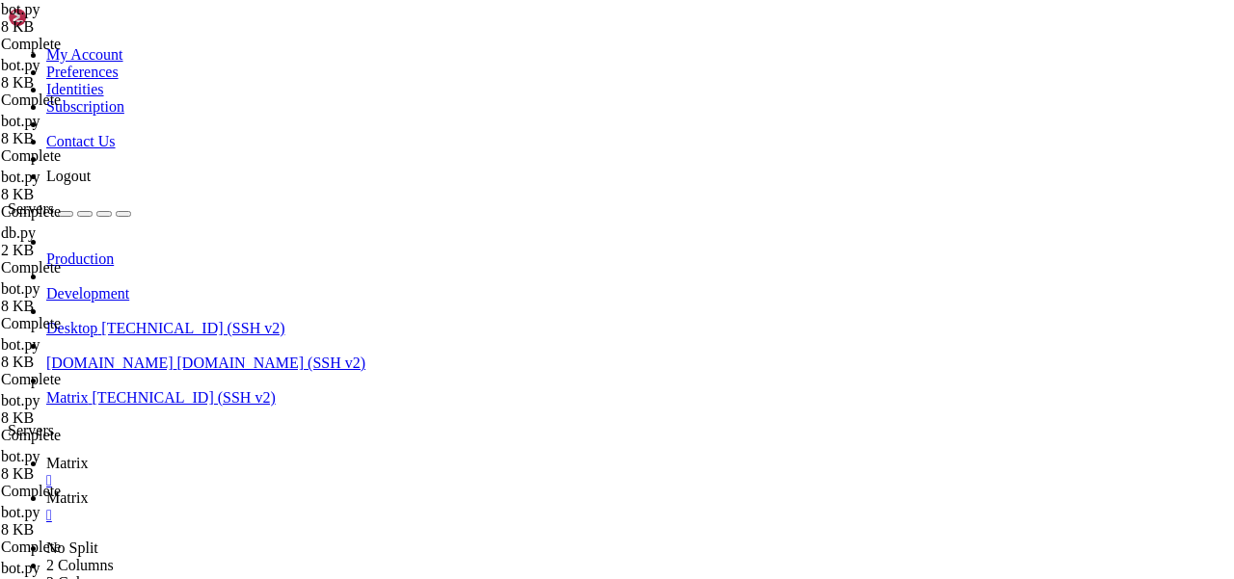
type textarea "return"
click at [284, 455] on link "Matrix " at bounding box center [636, 472] width 1180 height 35
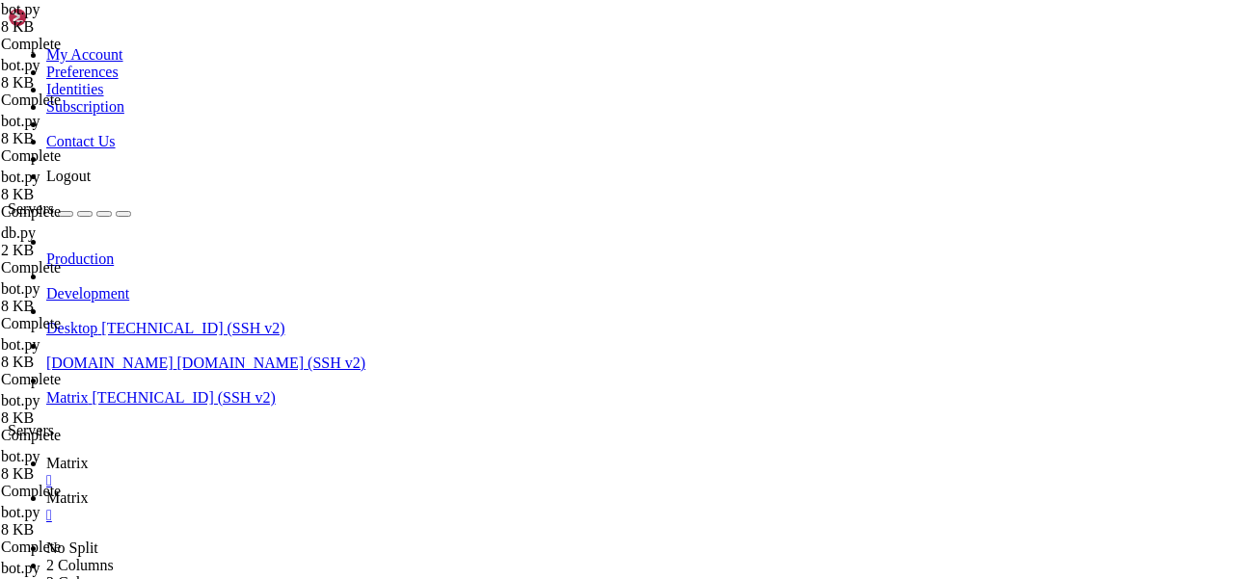
click at [89, 490] on span "Matrix" at bounding box center [67, 498] width 42 height 16
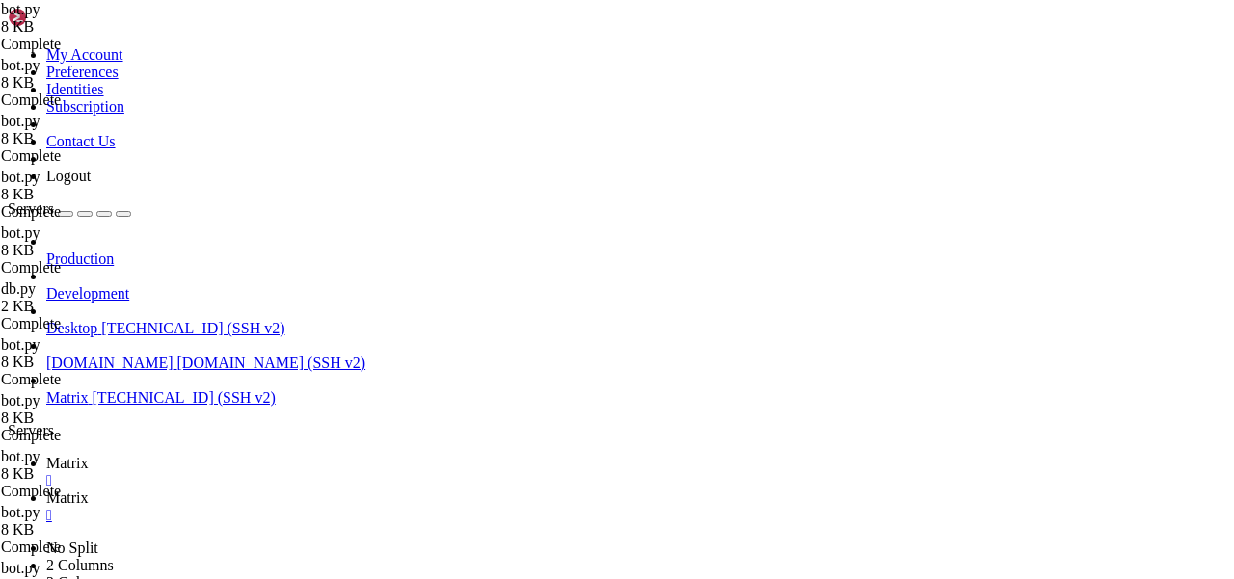
type input "/home/mau/tmp/maubot-llm/maubot_llm"
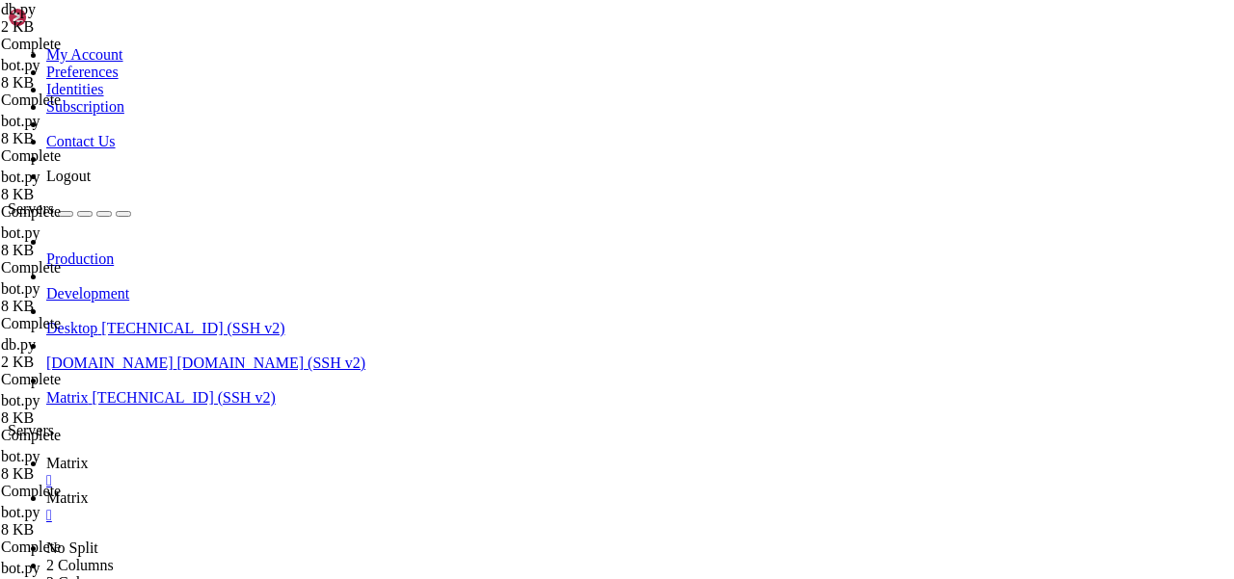
drag, startPoint x: 1012, startPoint y: 388, endPoint x: 973, endPoint y: 388, distance: 39.5
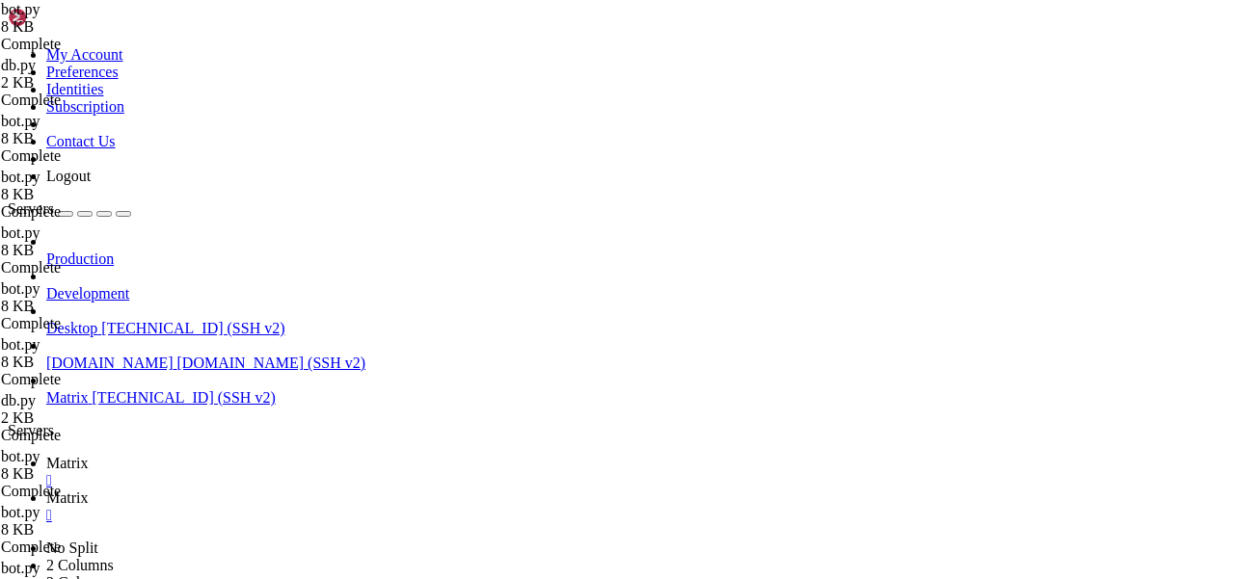
type textarea "await db.append_context(self.database, [DOMAIN_NAME]_id, [DOMAIN_NAME]["role"],…"
